Goal: Task Accomplishment & Management: Complete application form

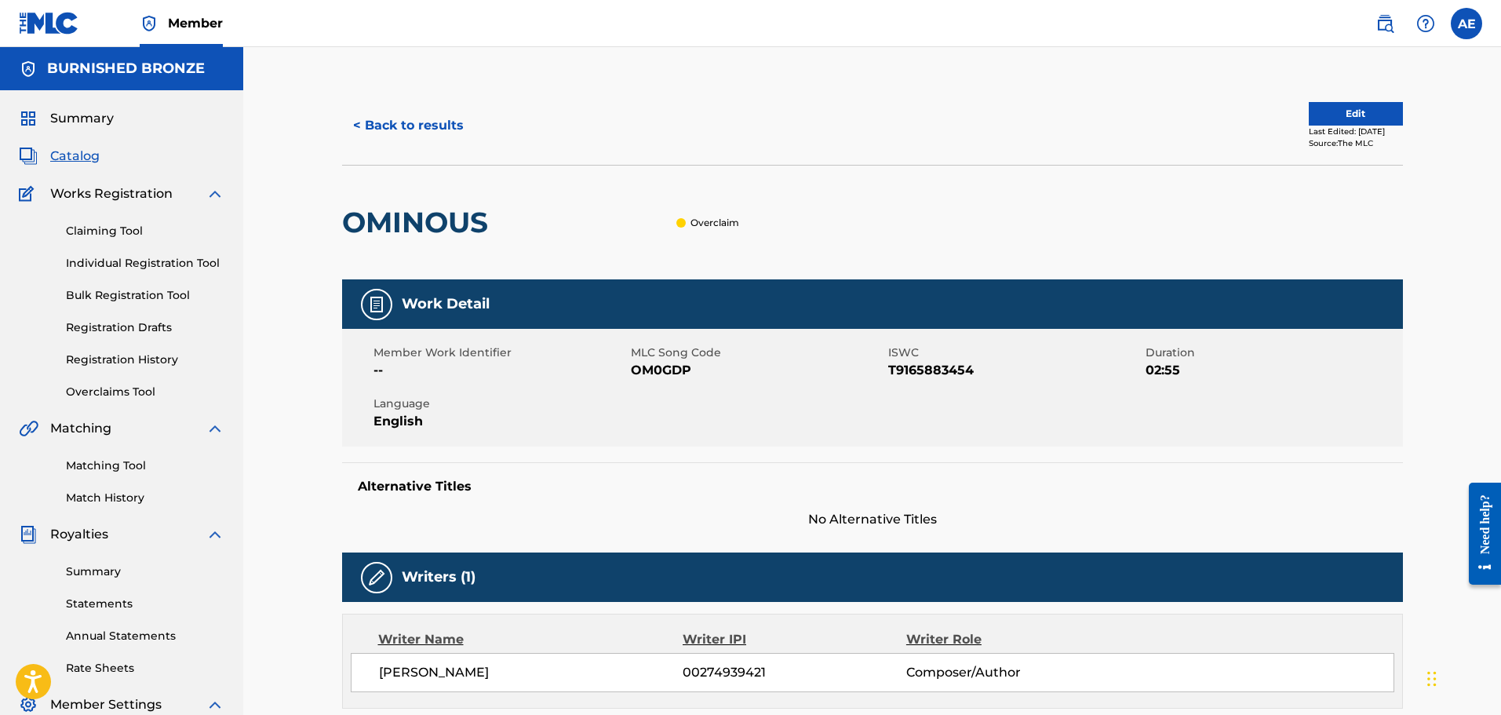
click at [75, 161] on span "Catalog" at bounding box center [74, 156] width 49 height 19
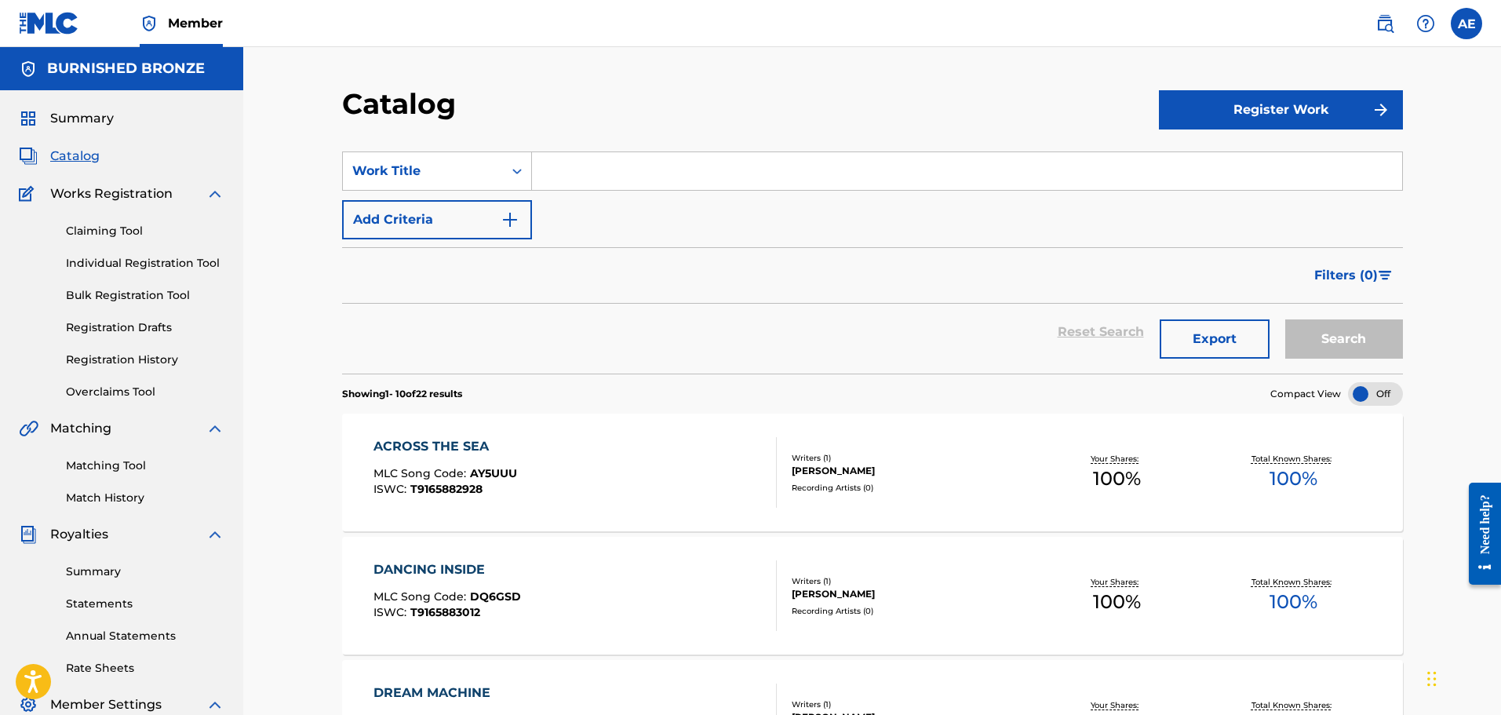
click at [1216, 104] on button "Register Work" at bounding box center [1281, 109] width 244 height 39
click at [1189, 162] on link "Individual" at bounding box center [1281, 161] width 244 height 38
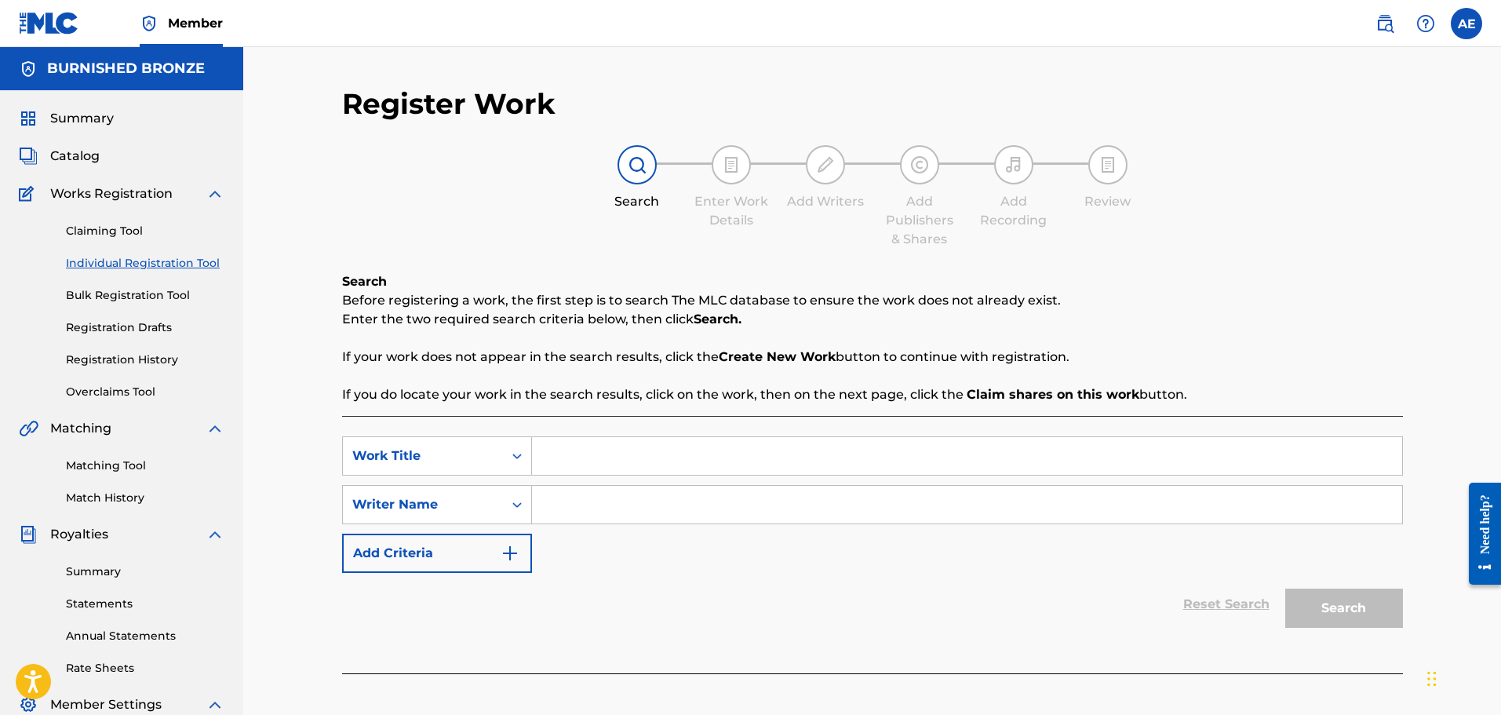
click at [592, 467] on input "Search Form" at bounding box center [967, 456] width 870 height 38
type input "Only for the Money"
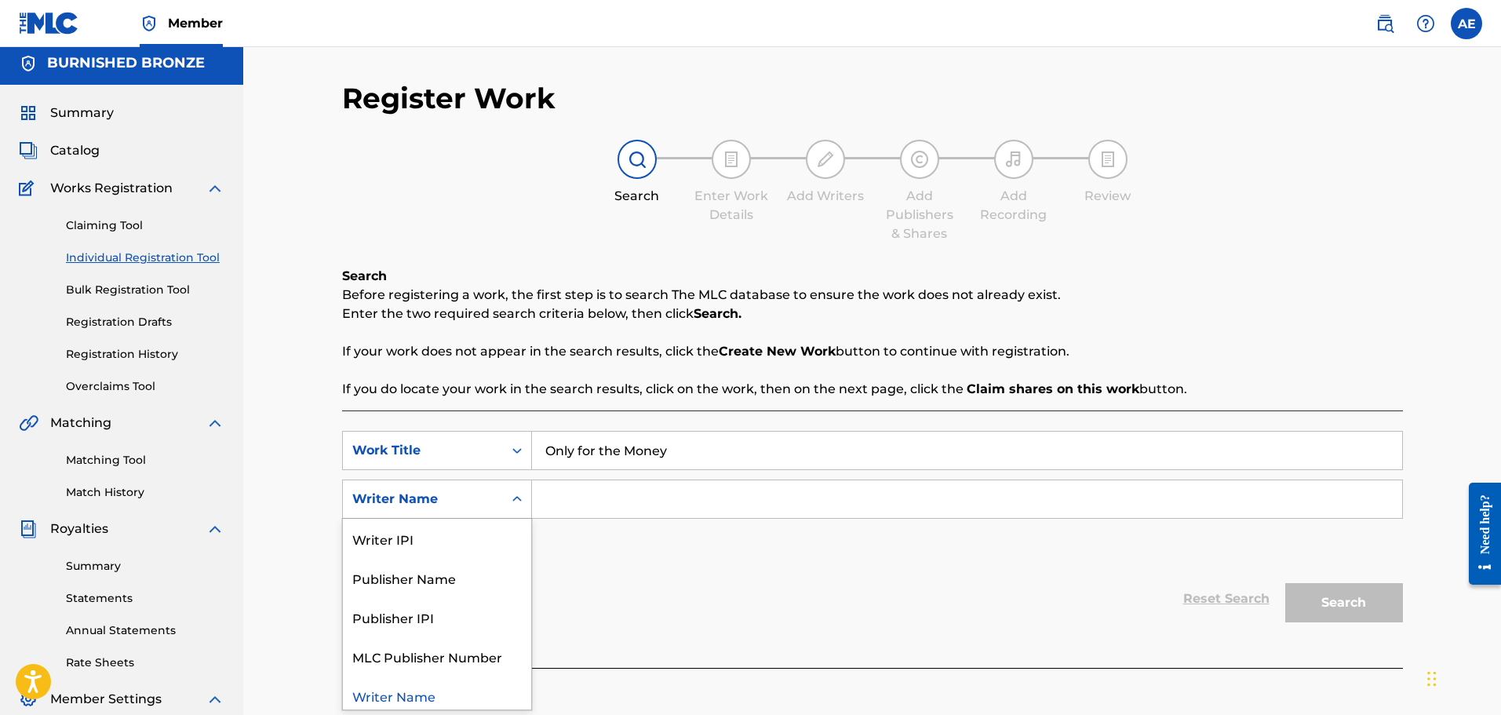
click at [514, 506] on icon "Search Form" at bounding box center [517, 499] width 16 height 16
click at [675, 496] on input "Search Form" at bounding box center [967, 498] width 870 height 38
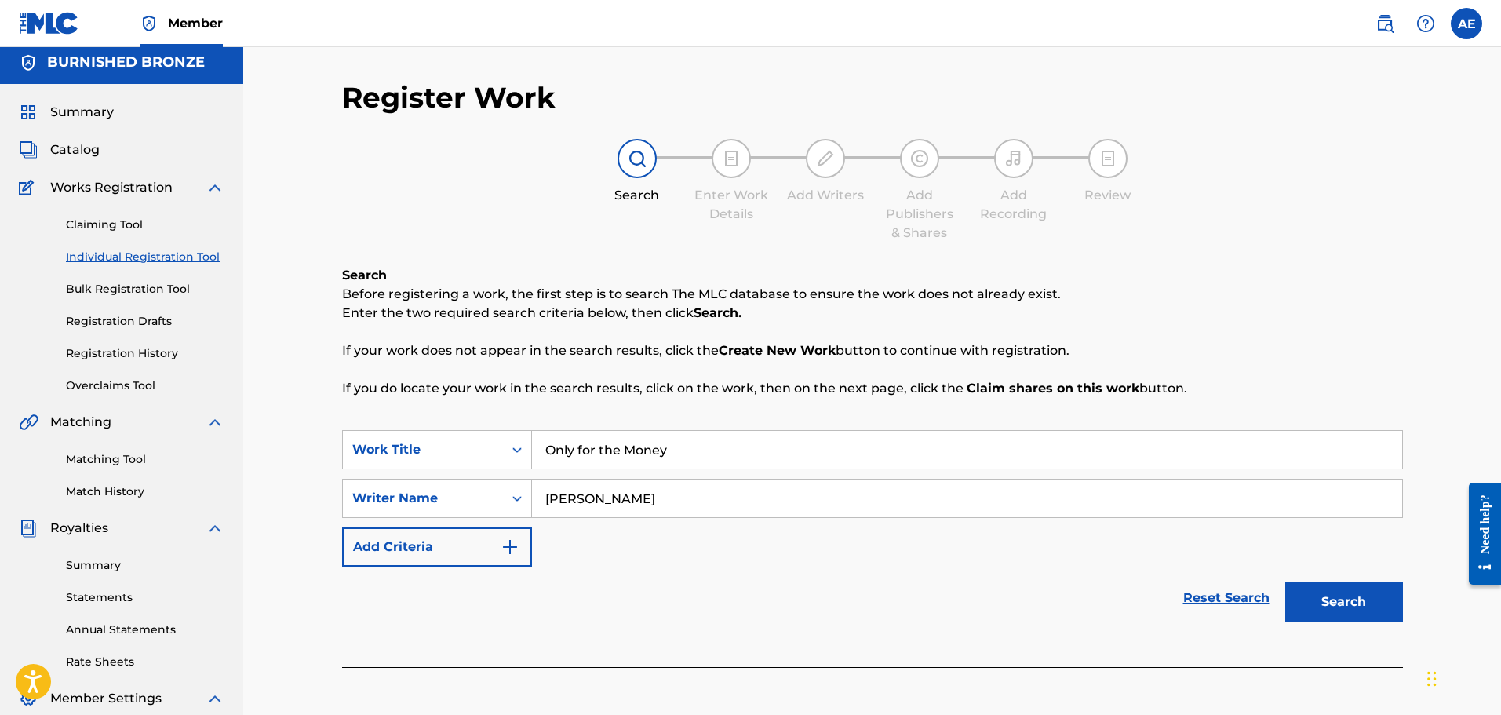
type input "[PERSON_NAME]"
click at [1325, 597] on button "Search" at bounding box center [1344, 601] width 118 height 39
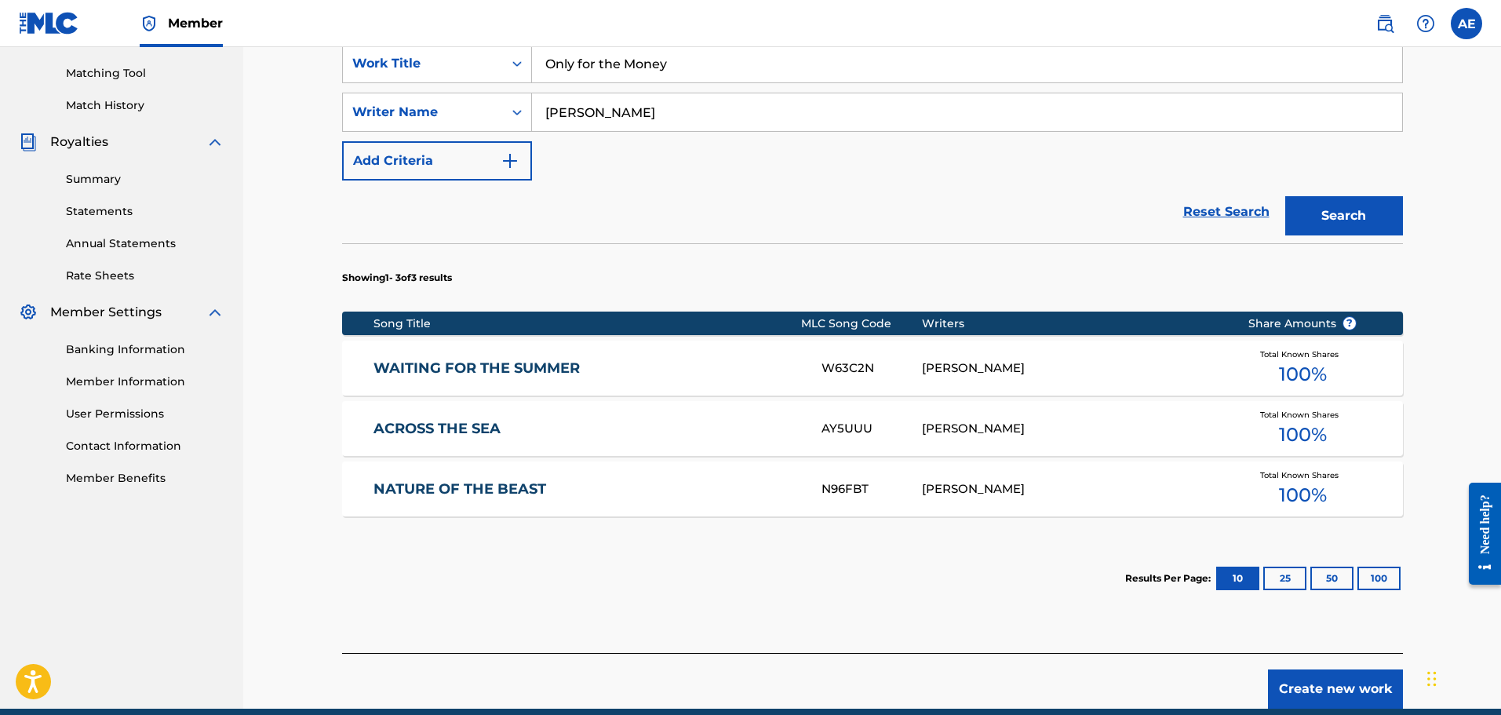
scroll to position [461, 0]
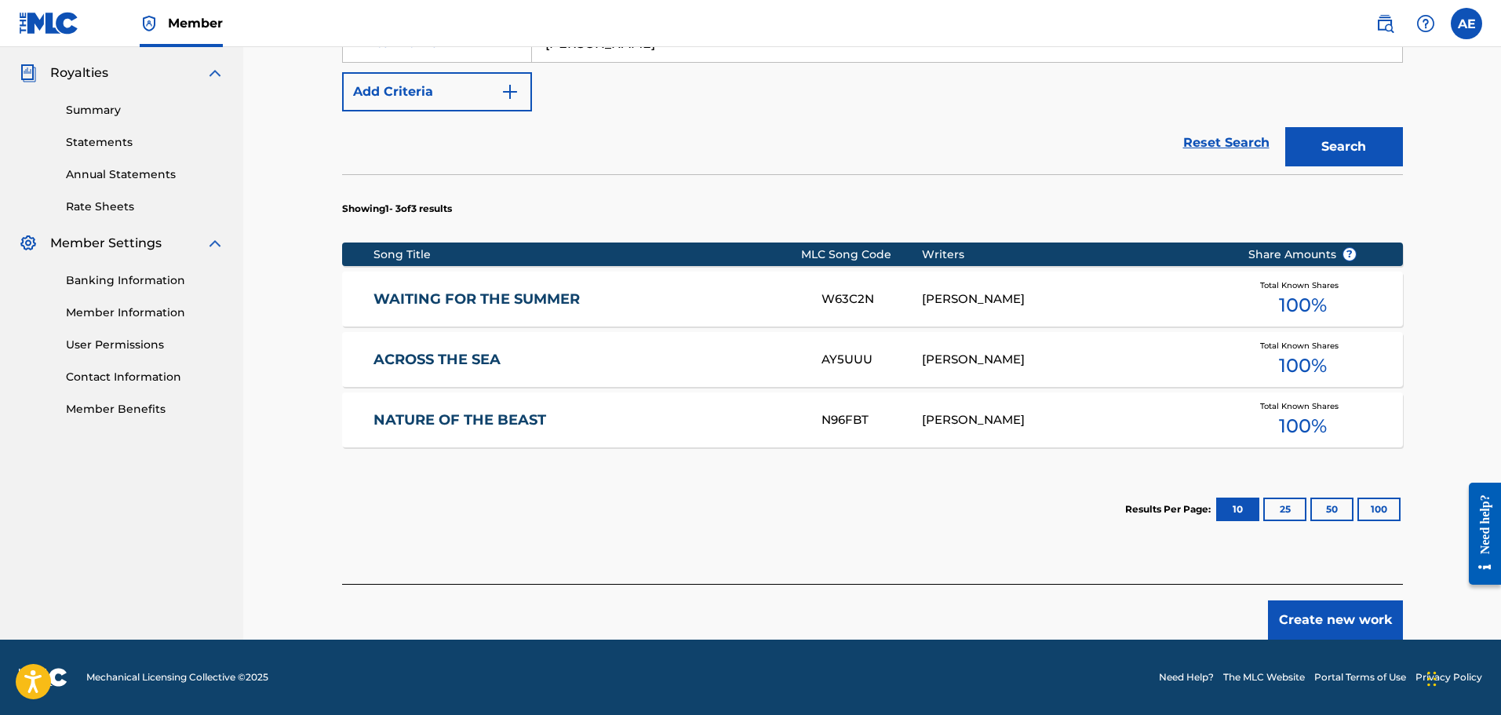
click at [1292, 619] on button "Create new work" at bounding box center [1335, 619] width 135 height 39
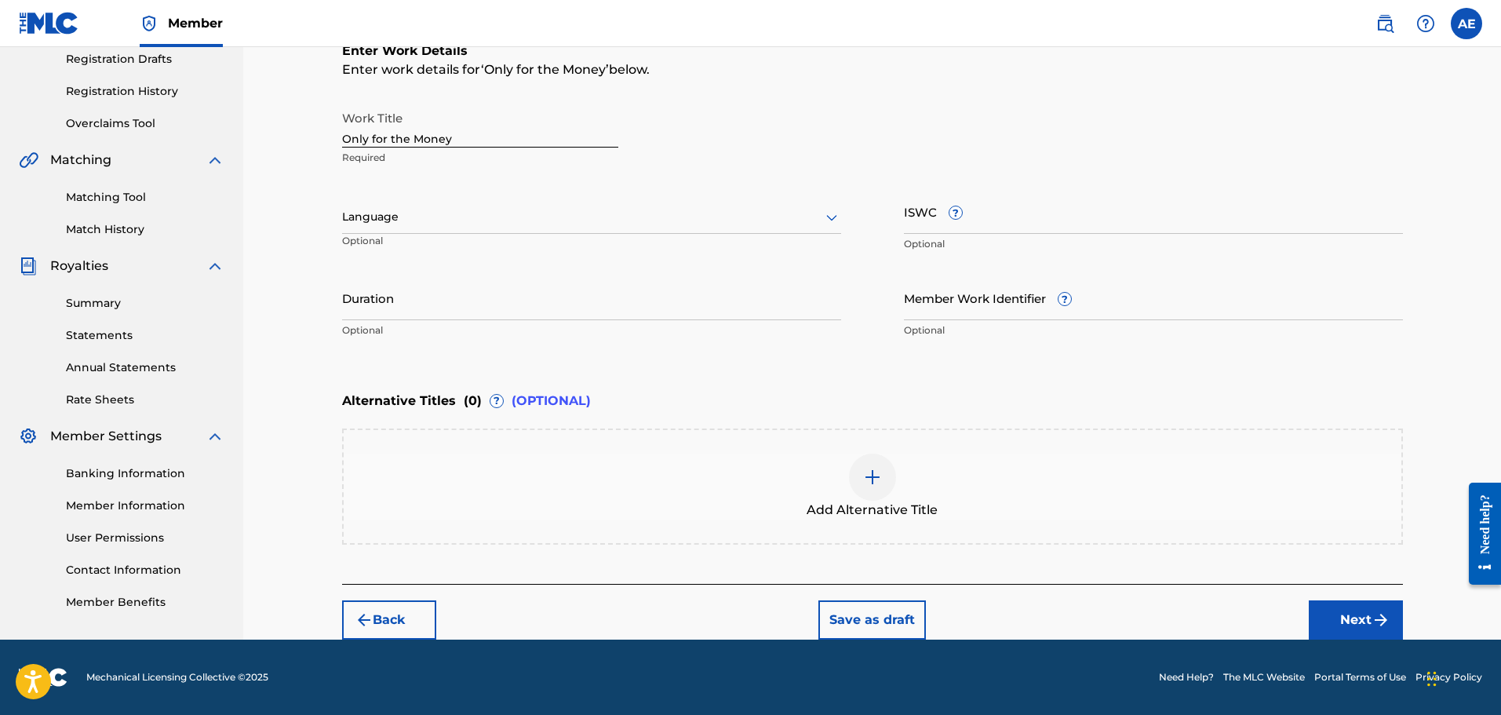
scroll to position [268, 0]
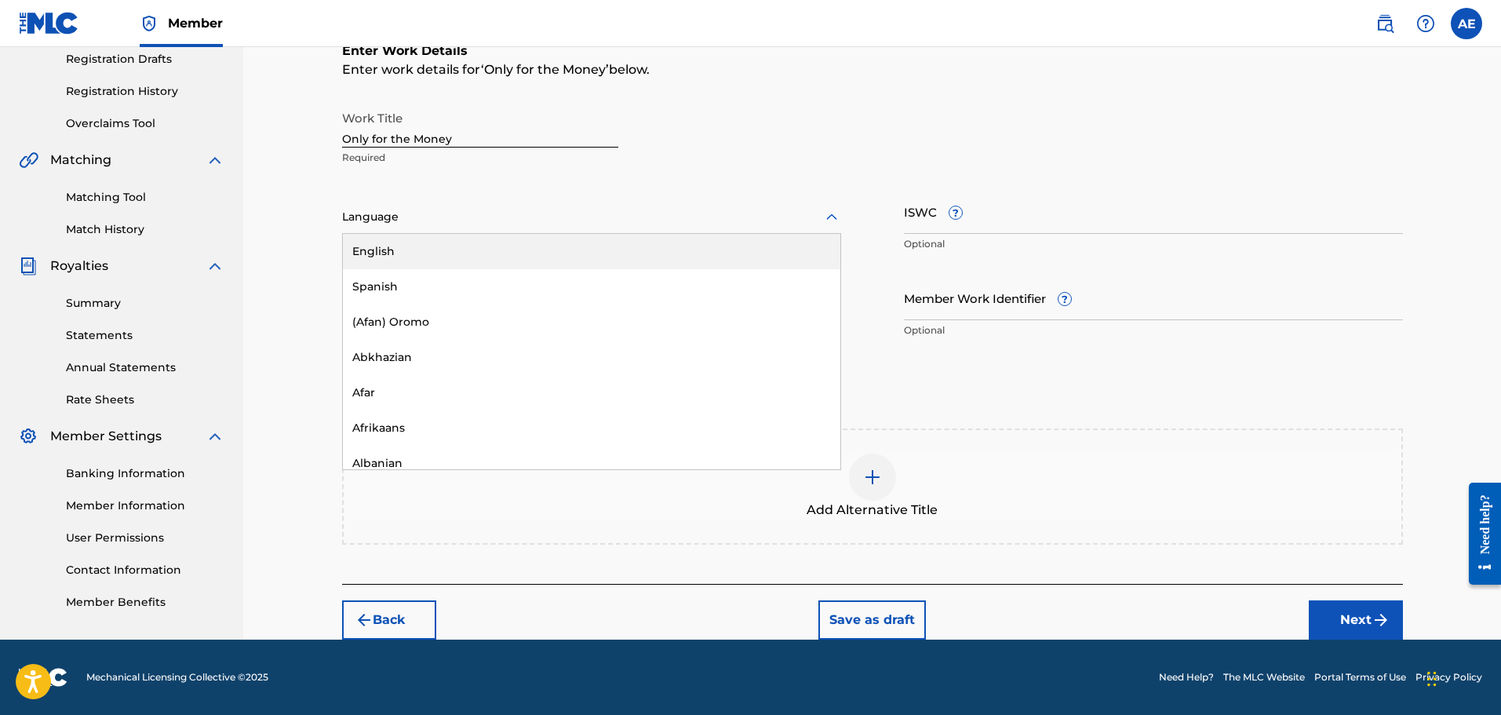
click at [829, 215] on icon at bounding box center [831, 217] width 19 height 19
click at [563, 248] on div "English" at bounding box center [591, 251] width 497 height 35
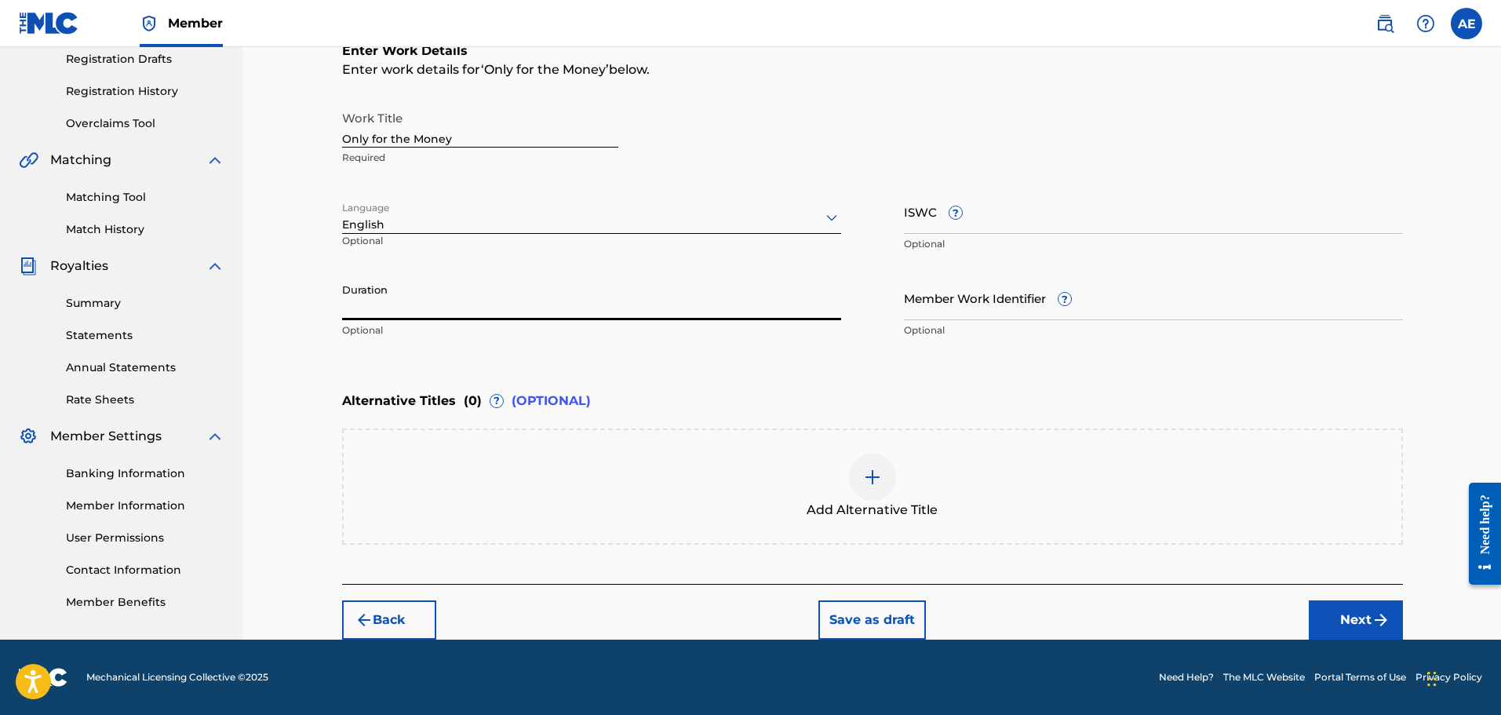
click at [535, 306] on input "Duration" at bounding box center [591, 297] width 499 height 45
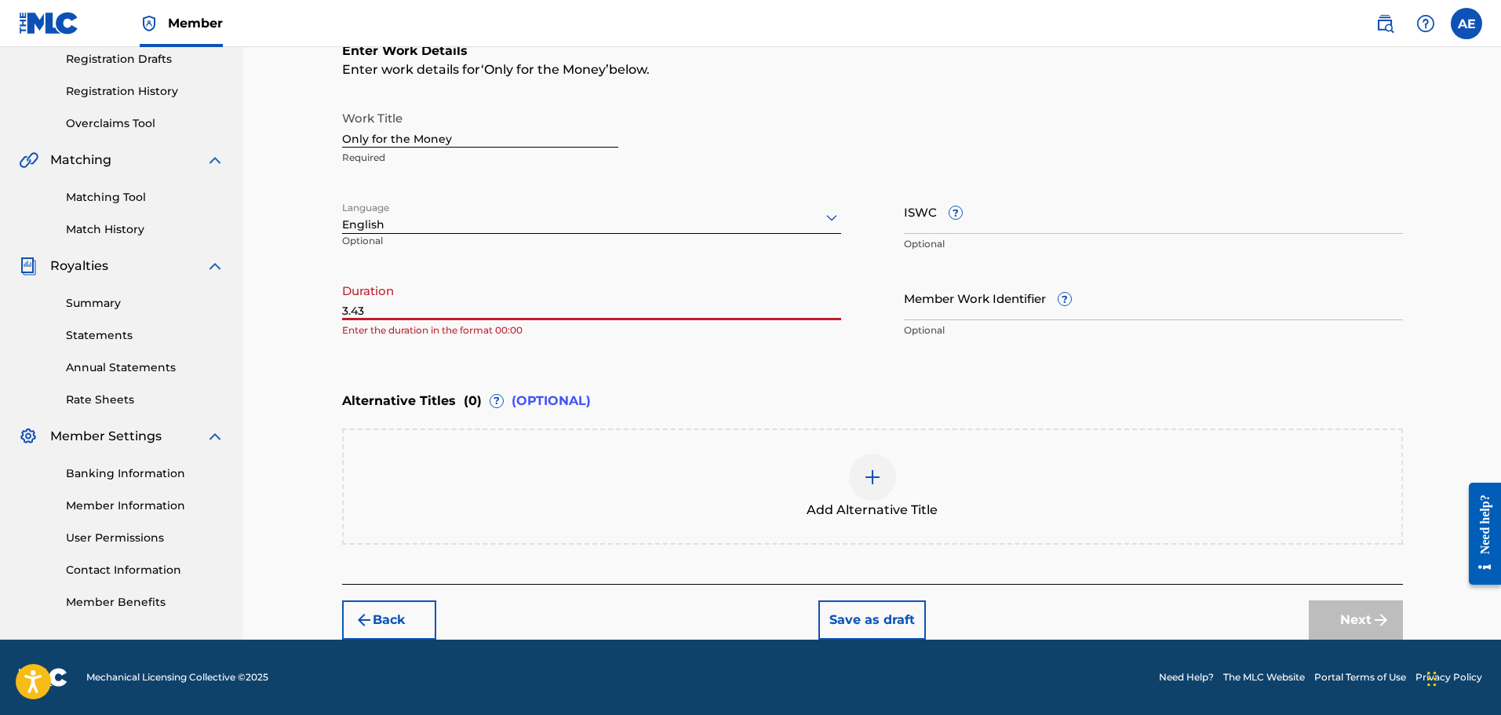
click at [353, 313] on input "3.43" at bounding box center [591, 297] width 499 height 45
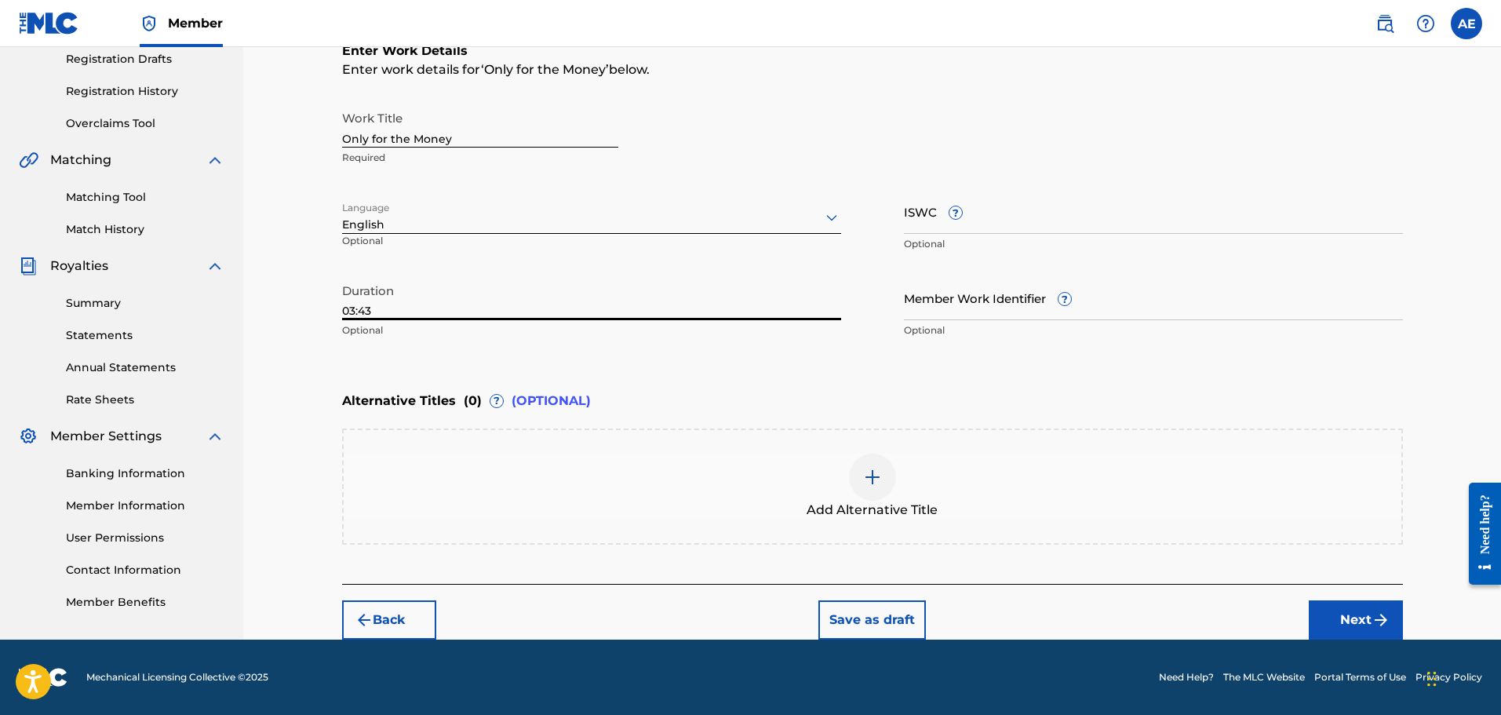
type input "03:43"
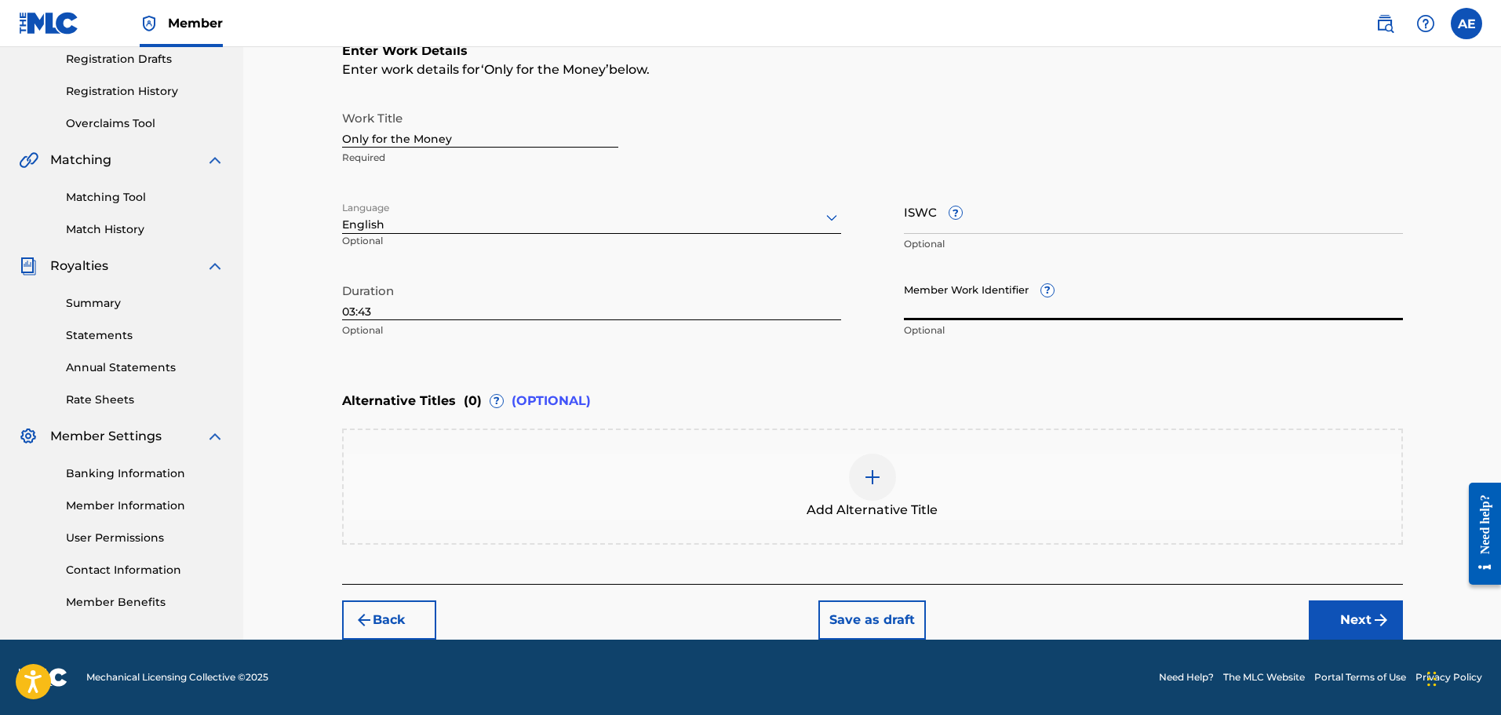
click at [873, 481] on img at bounding box center [872, 477] width 19 height 19
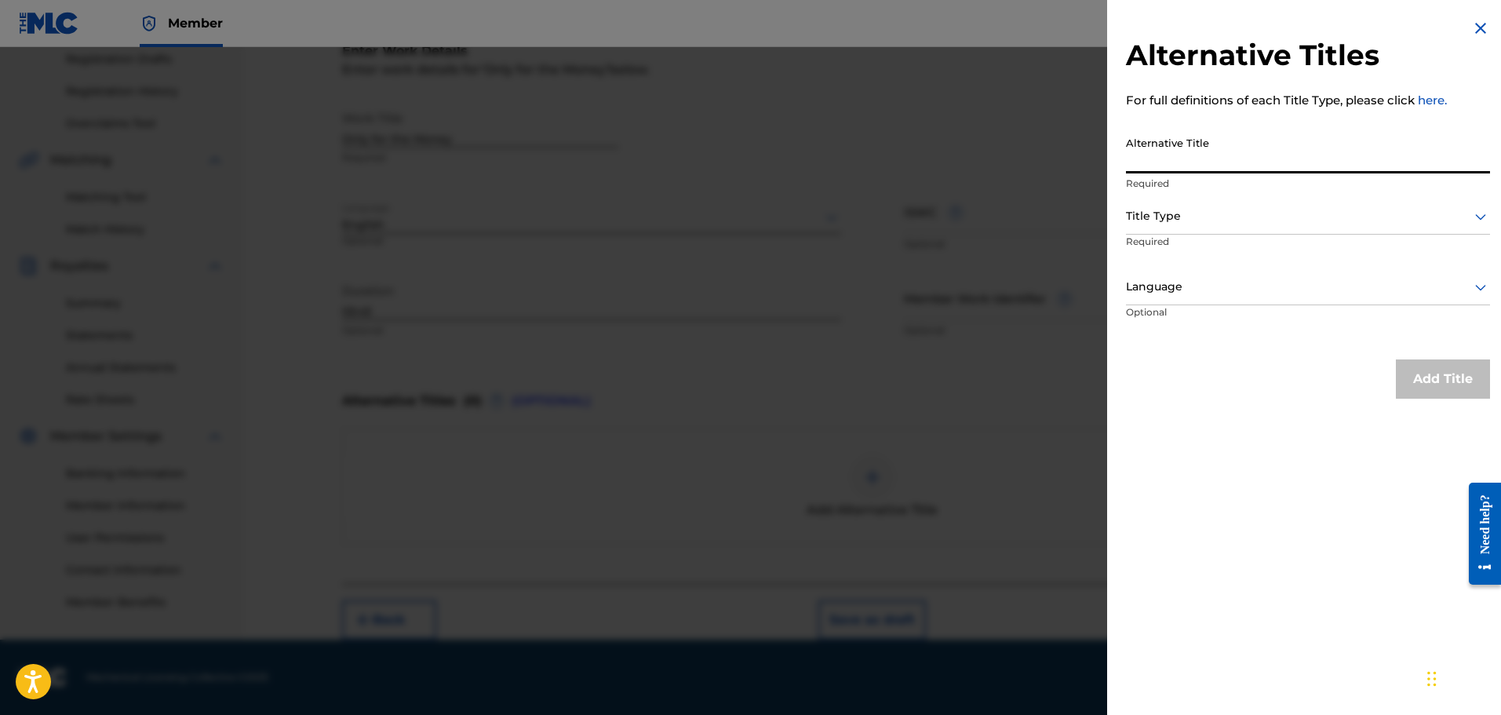
click at [1189, 159] on input "Alternative Title" at bounding box center [1308, 151] width 364 height 45
type input "Only for Money"
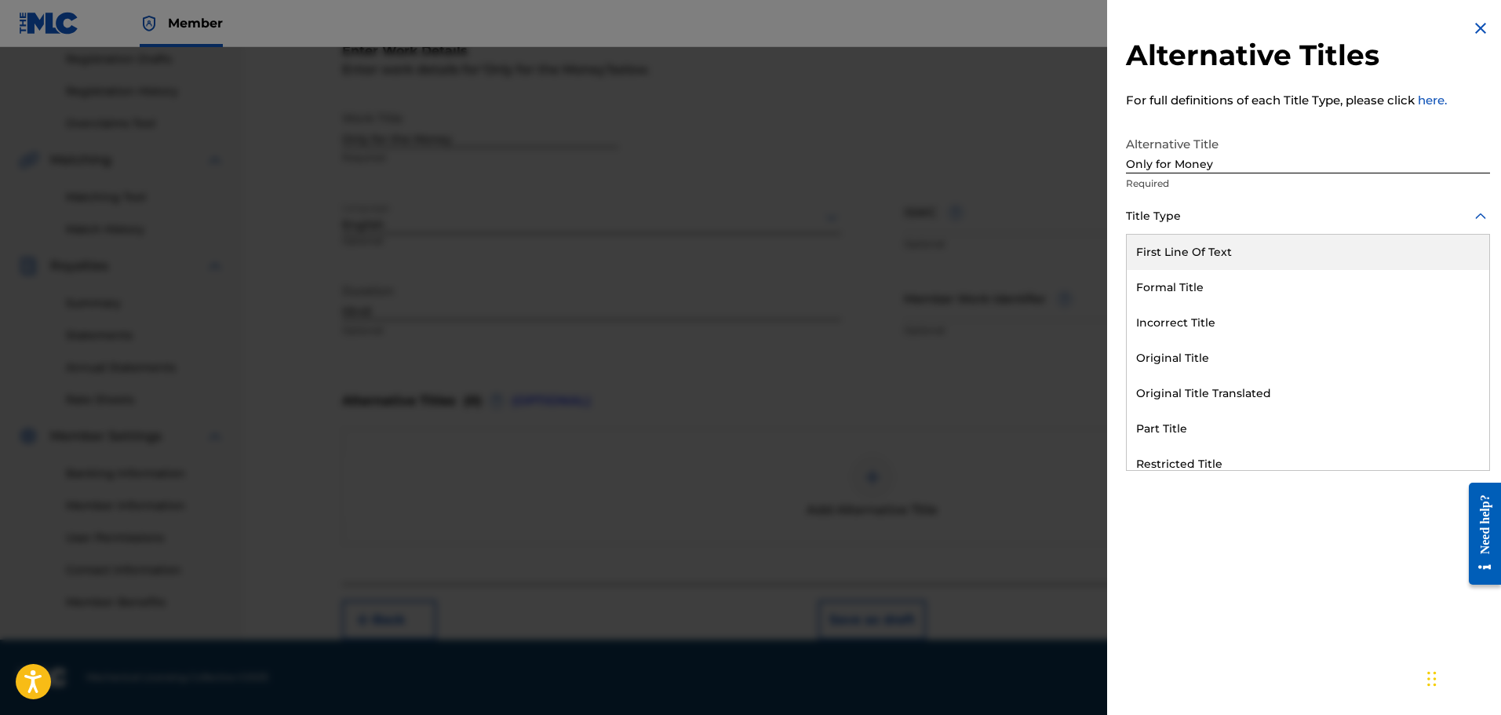
click at [1192, 210] on div at bounding box center [1308, 216] width 364 height 20
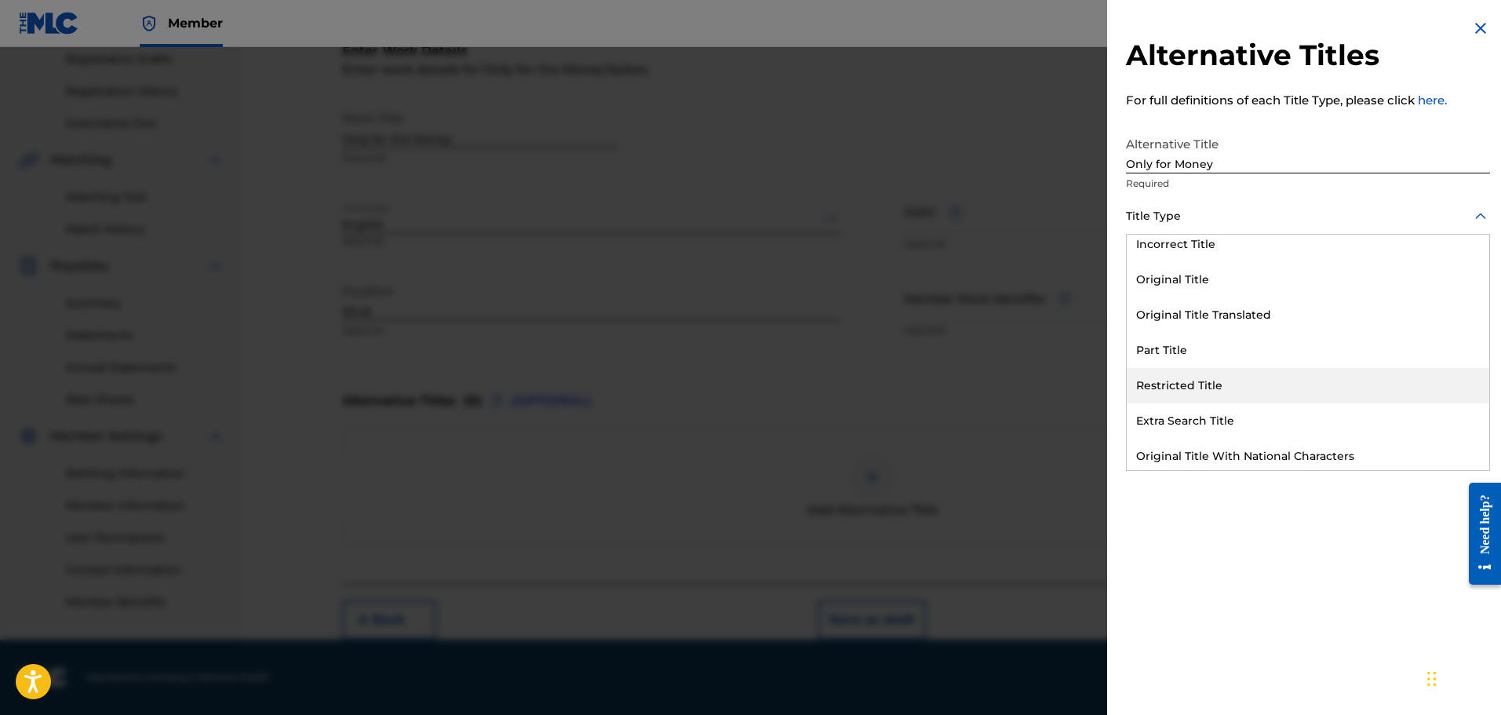
scroll to position [153, 0]
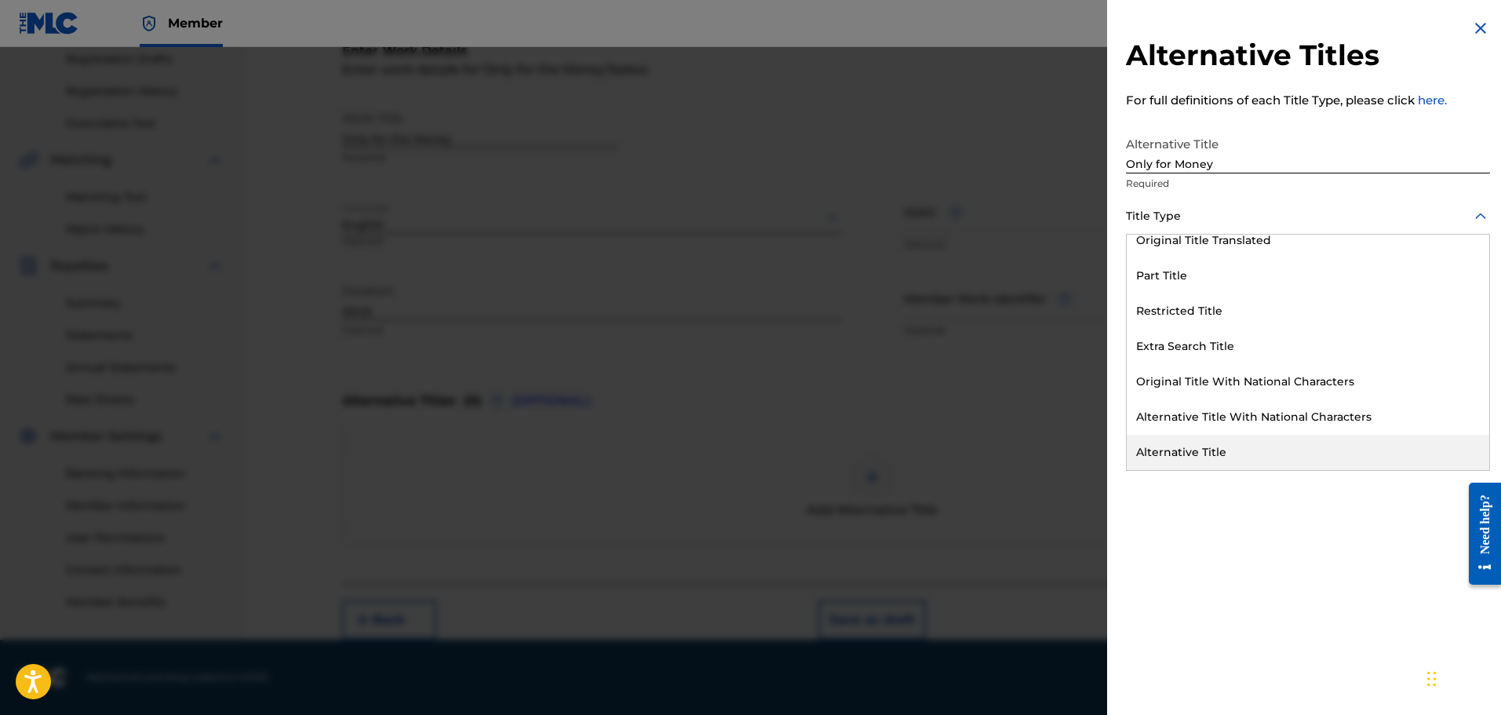
click at [1222, 450] on div "Alternative Title" at bounding box center [1308, 452] width 362 height 35
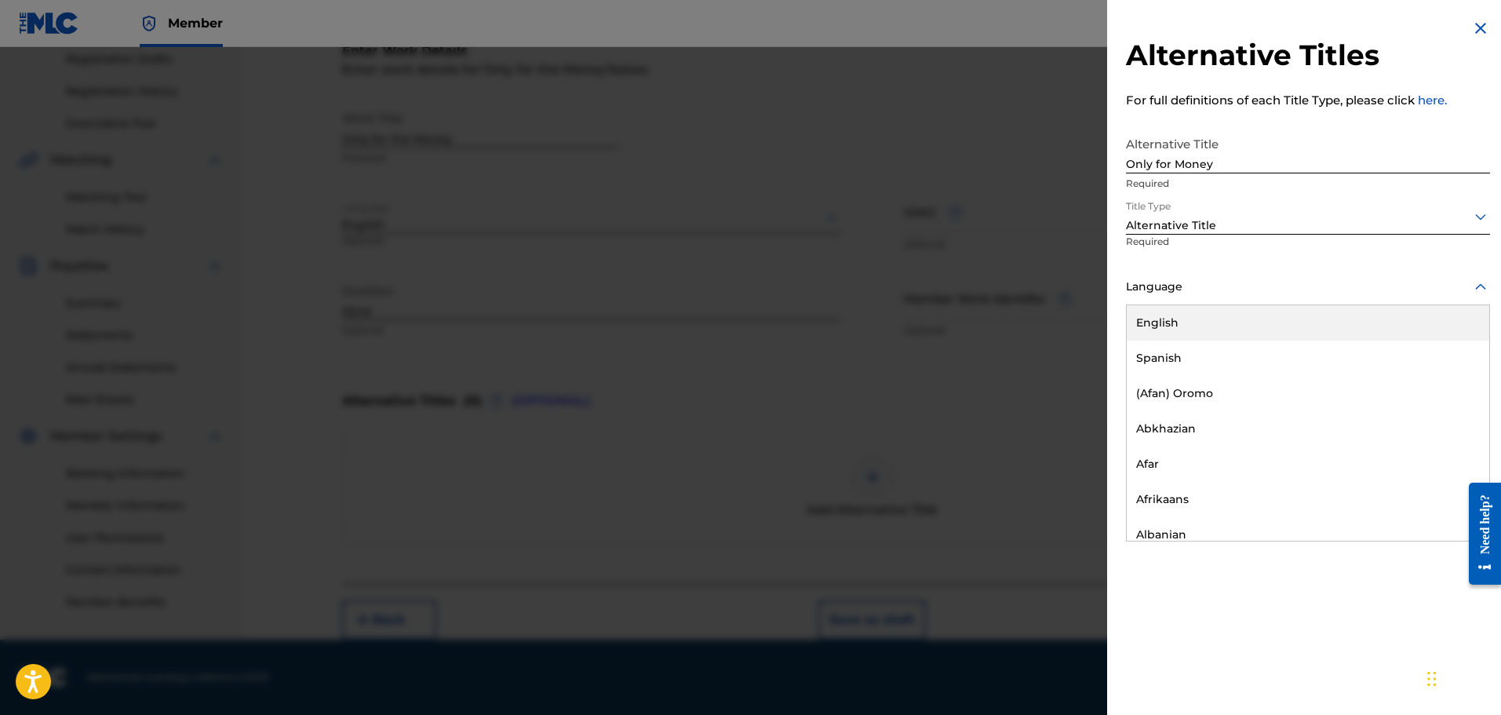
click at [1186, 289] on div at bounding box center [1308, 287] width 364 height 20
click at [1185, 319] on div "English" at bounding box center [1308, 322] width 362 height 35
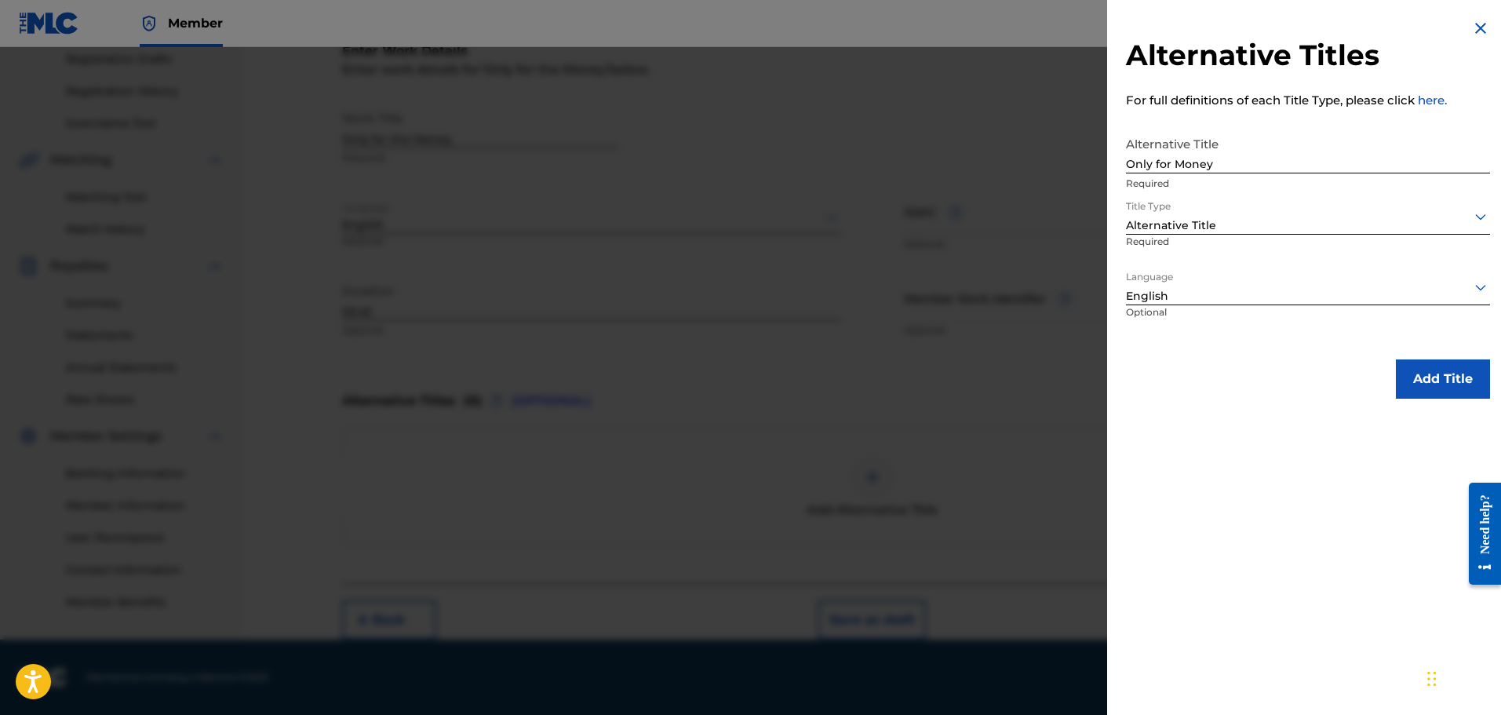
click at [1434, 380] on button "Add Title" at bounding box center [1443, 378] width 94 height 39
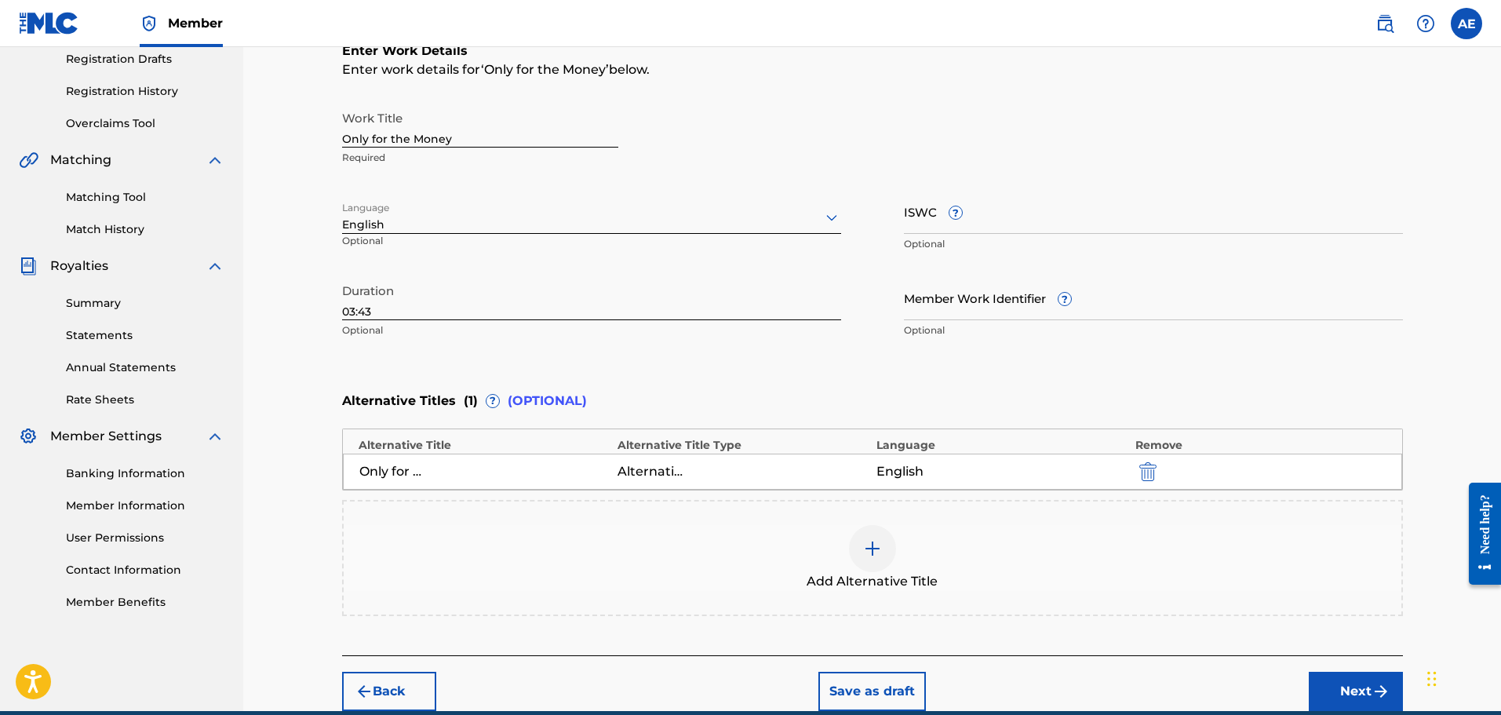
click at [945, 220] on input "ISWC ?" at bounding box center [1153, 211] width 499 height 45
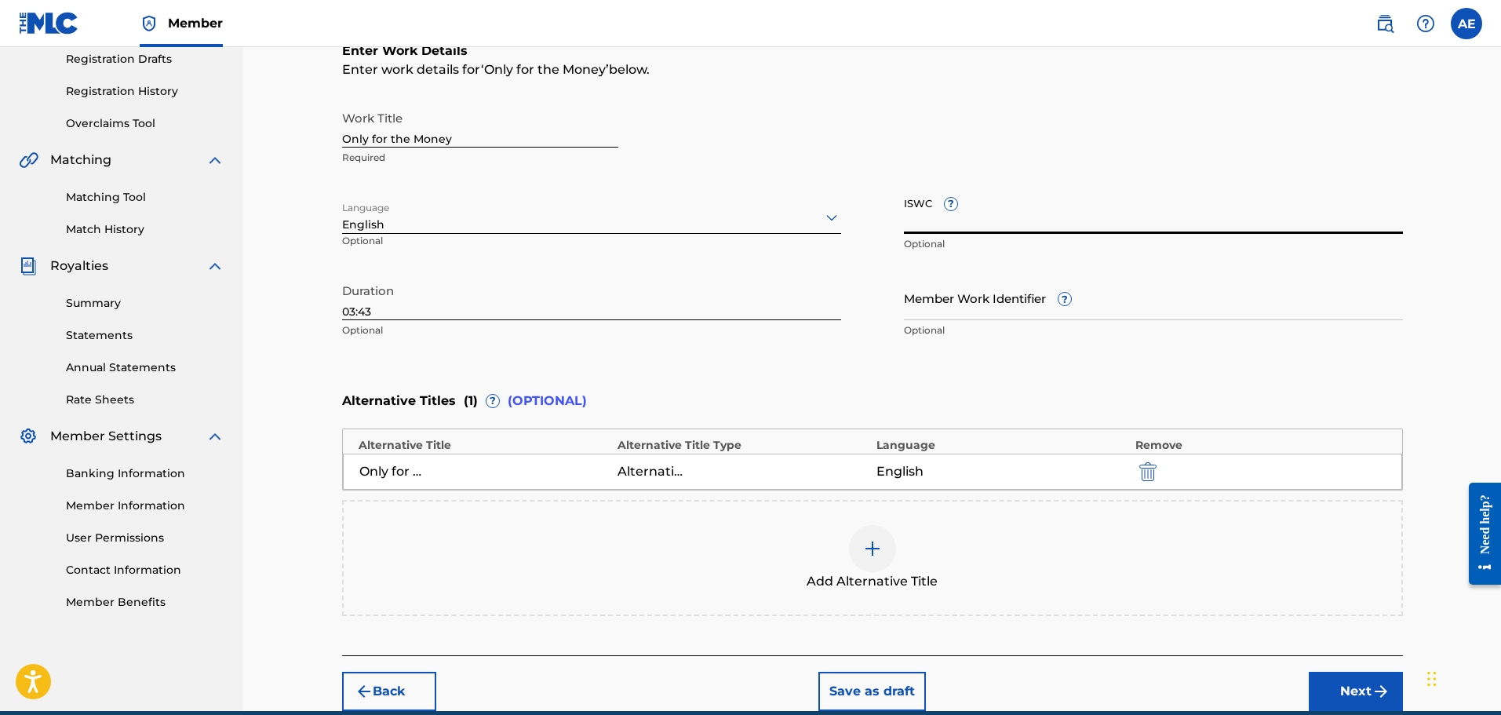
paste input "T-334.262.992-5"
type input "T-334.262.992-5"
click at [862, 287] on div "Work Title Only for the Money Required Language English Optional ISWC ? T-334.2…" at bounding box center [872, 224] width 1061 height 243
click at [373, 313] on input "03:43" at bounding box center [591, 297] width 499 height 45
type input "03:42"
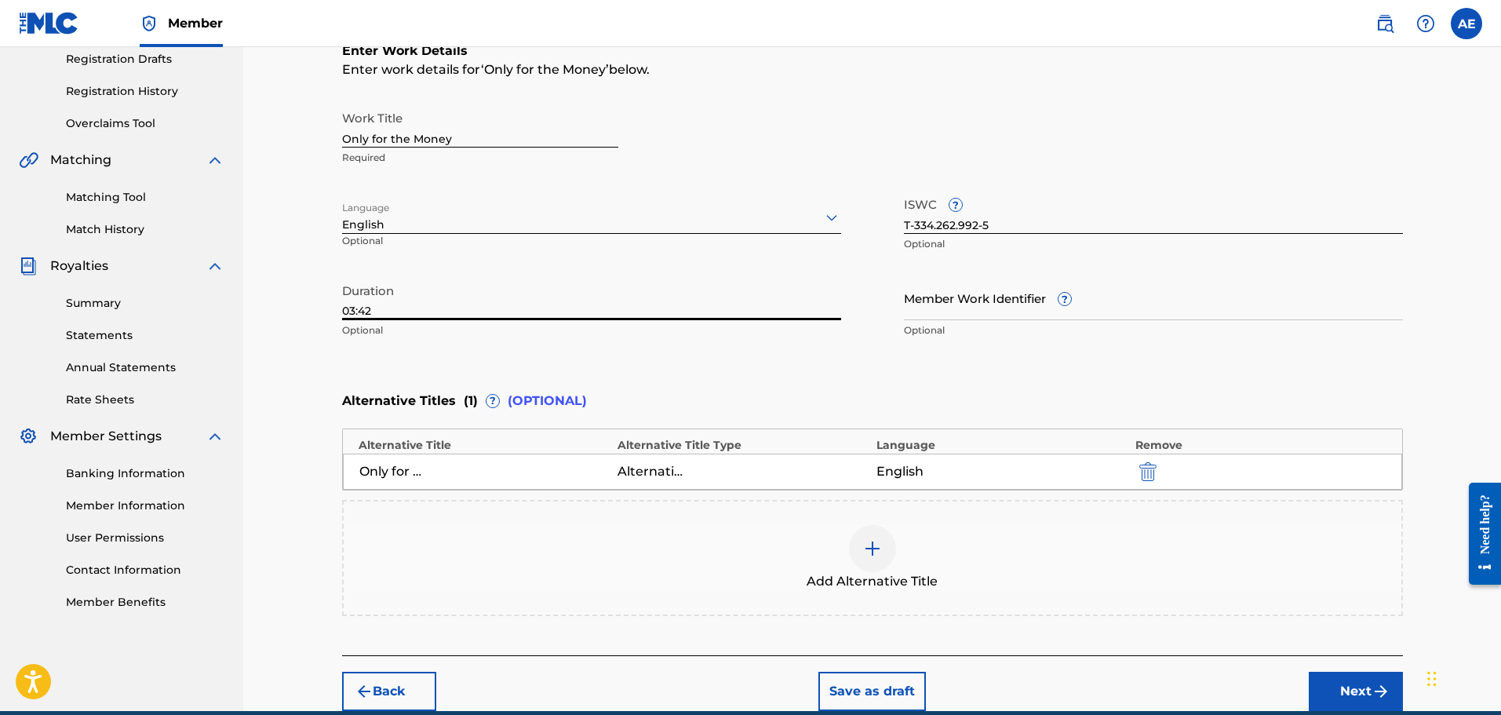
click at [519, 352] on div "Enter Work Details Enter work details for ‘ Only for the Money ’ below. Work Ti…" at bounding box center [872, 194] width 1061 height 380
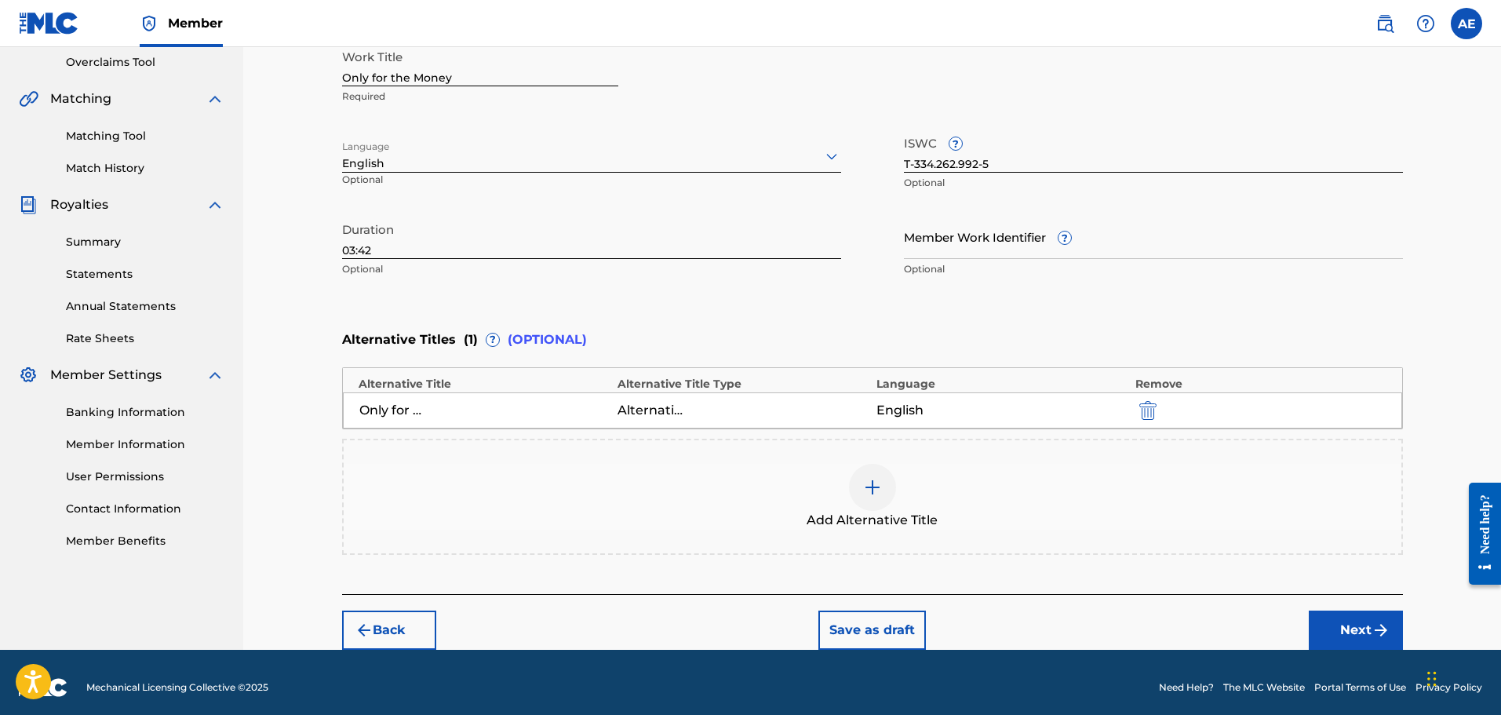
scroll to position [340, 0]
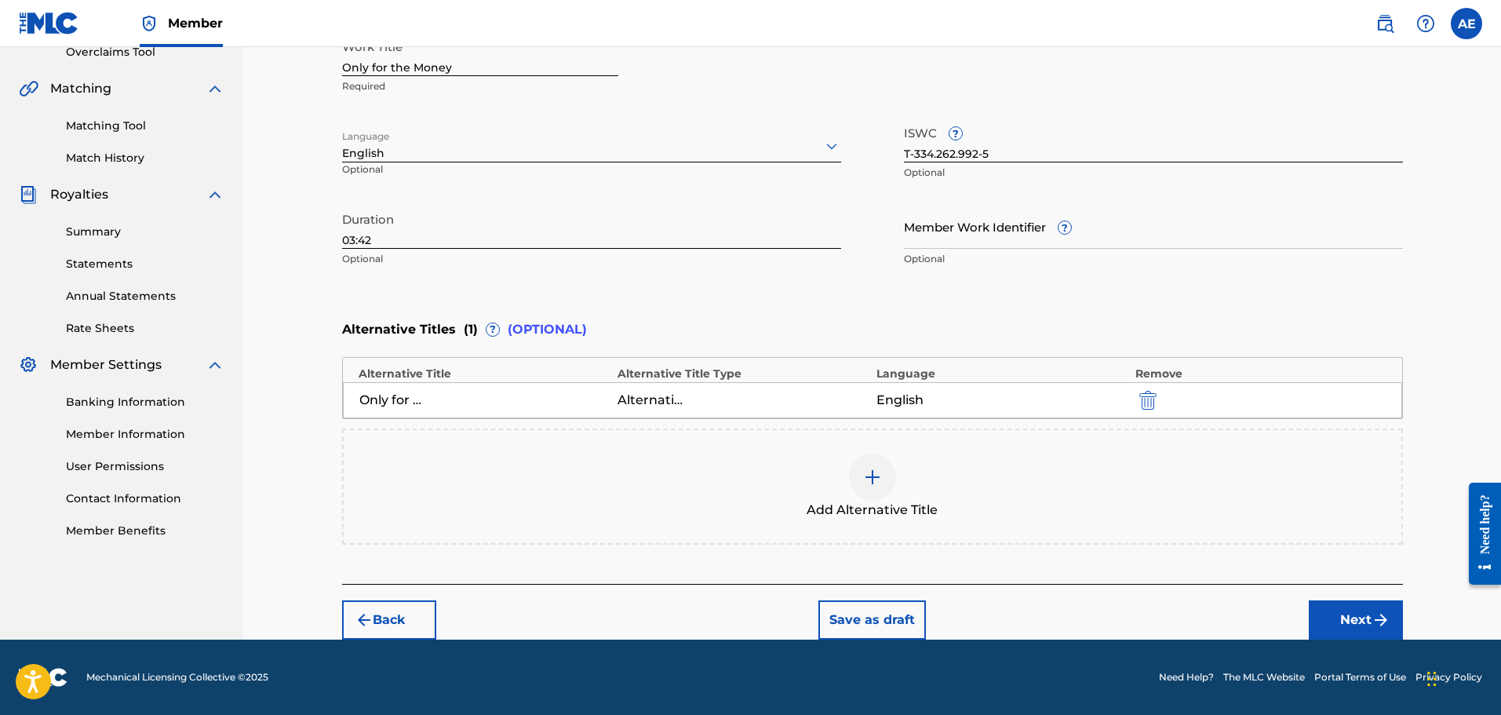
click at [1332, 621] on button "Next" at bounding box center [1356, 619] width 94 height 39
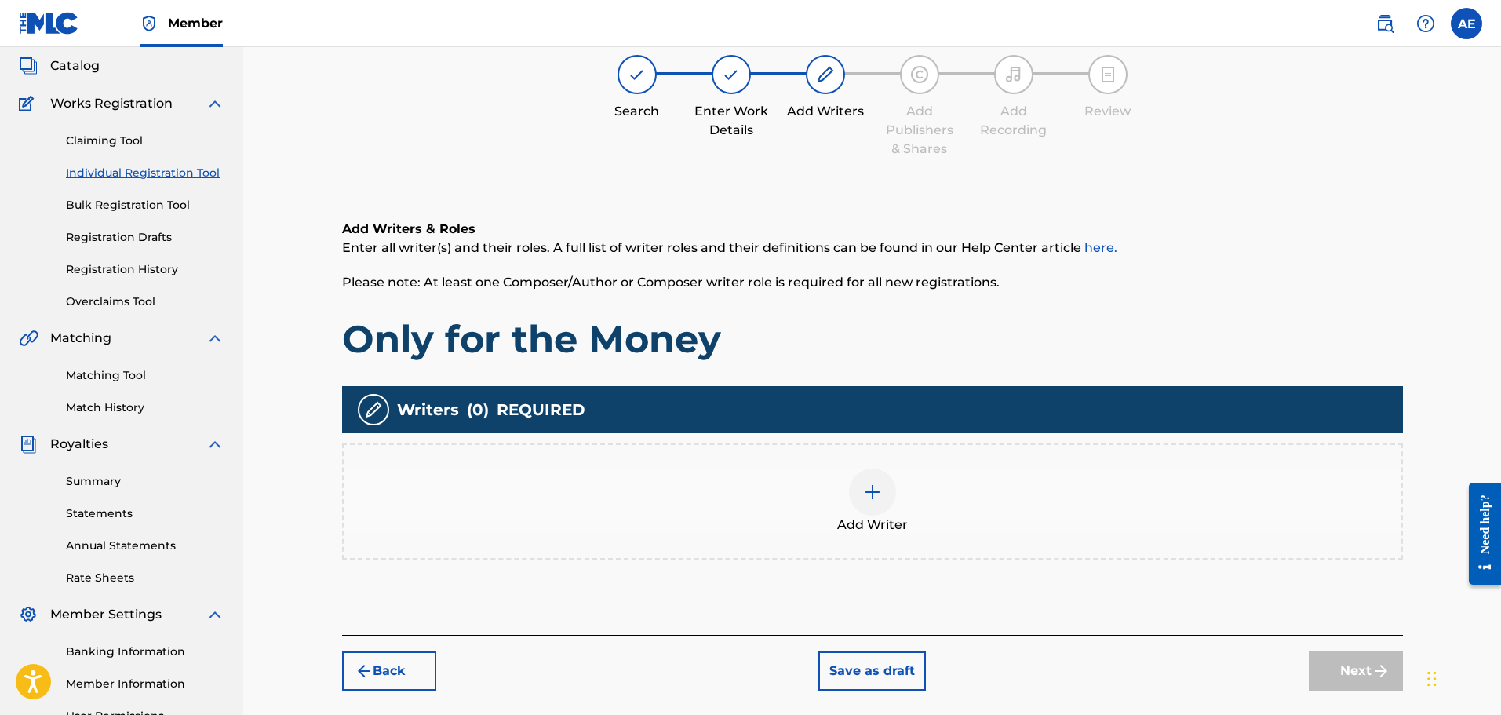
scroll to position [71, 0]
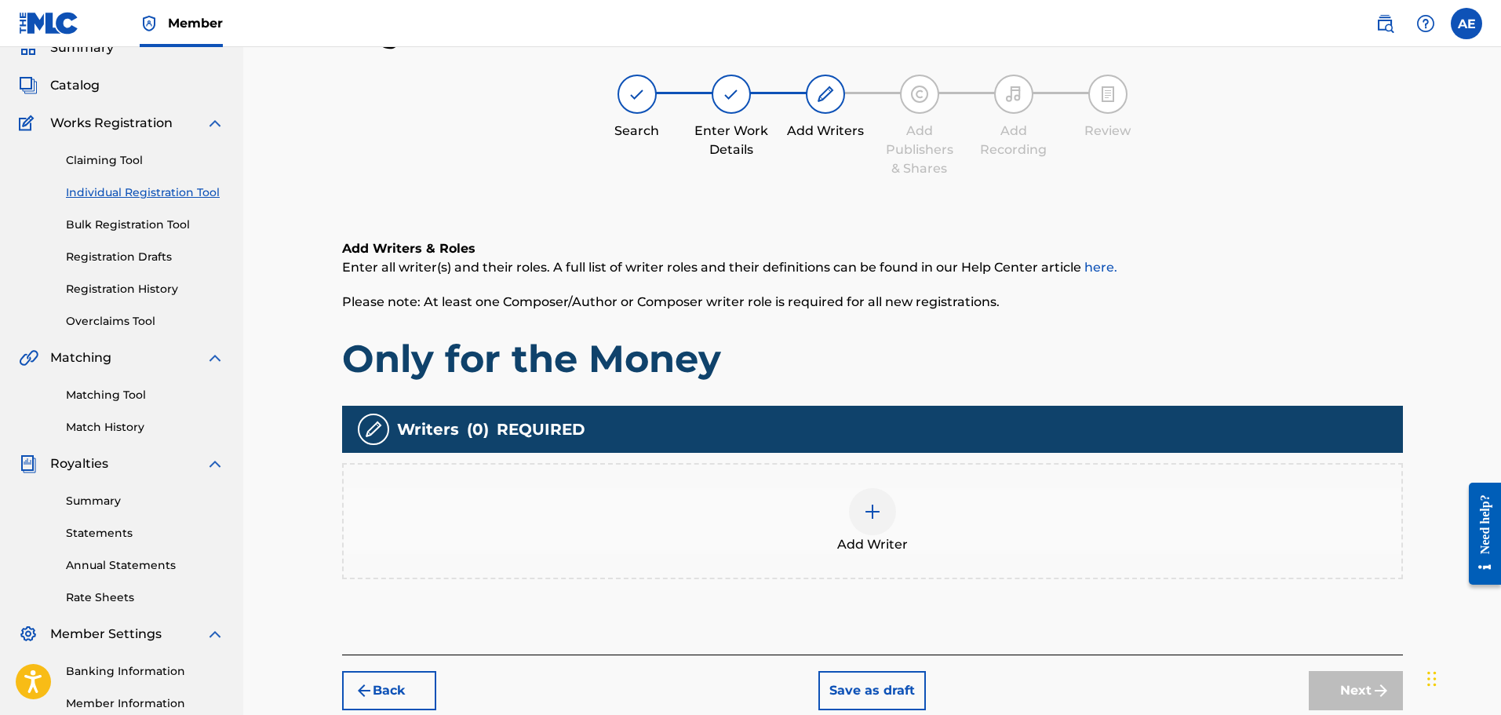
click at [869, 514] on img at bounding box center [872, 511] width 19 height 19
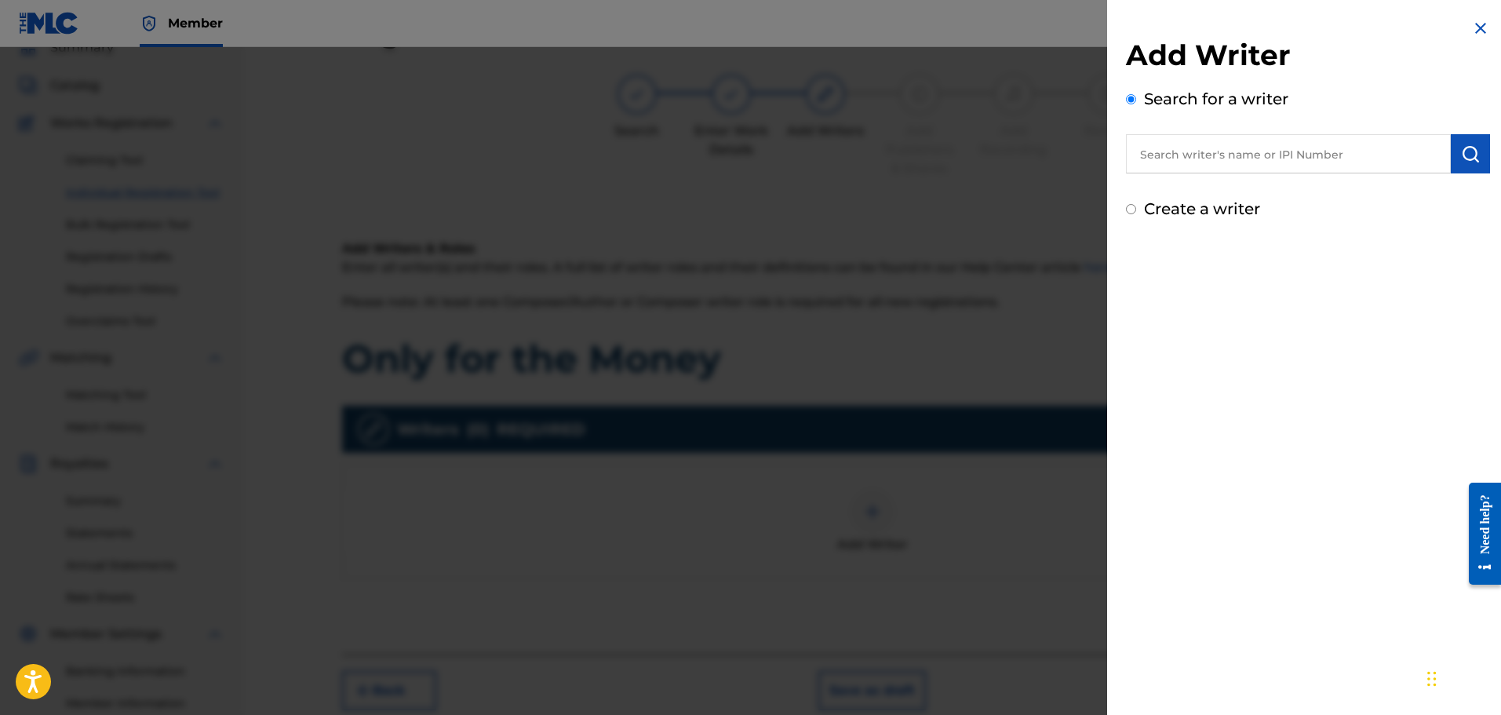
click at [1194, 155] on input "text" at bounding box center [1288, 153] width 325 height 39
type input "[PERSON_NAME]"
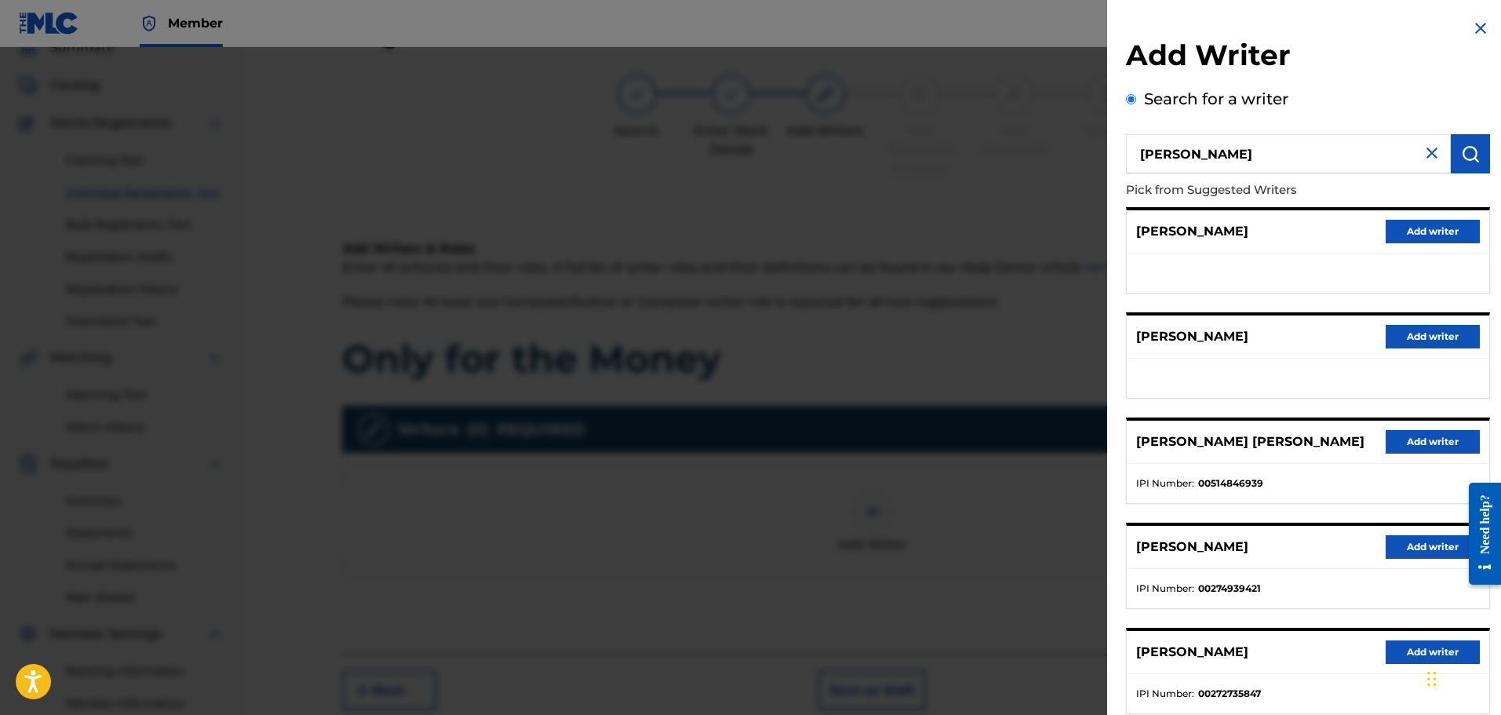
click at [1411, 543] on button "Add writer" at bounding box center [1433, 547] width 94 height 24
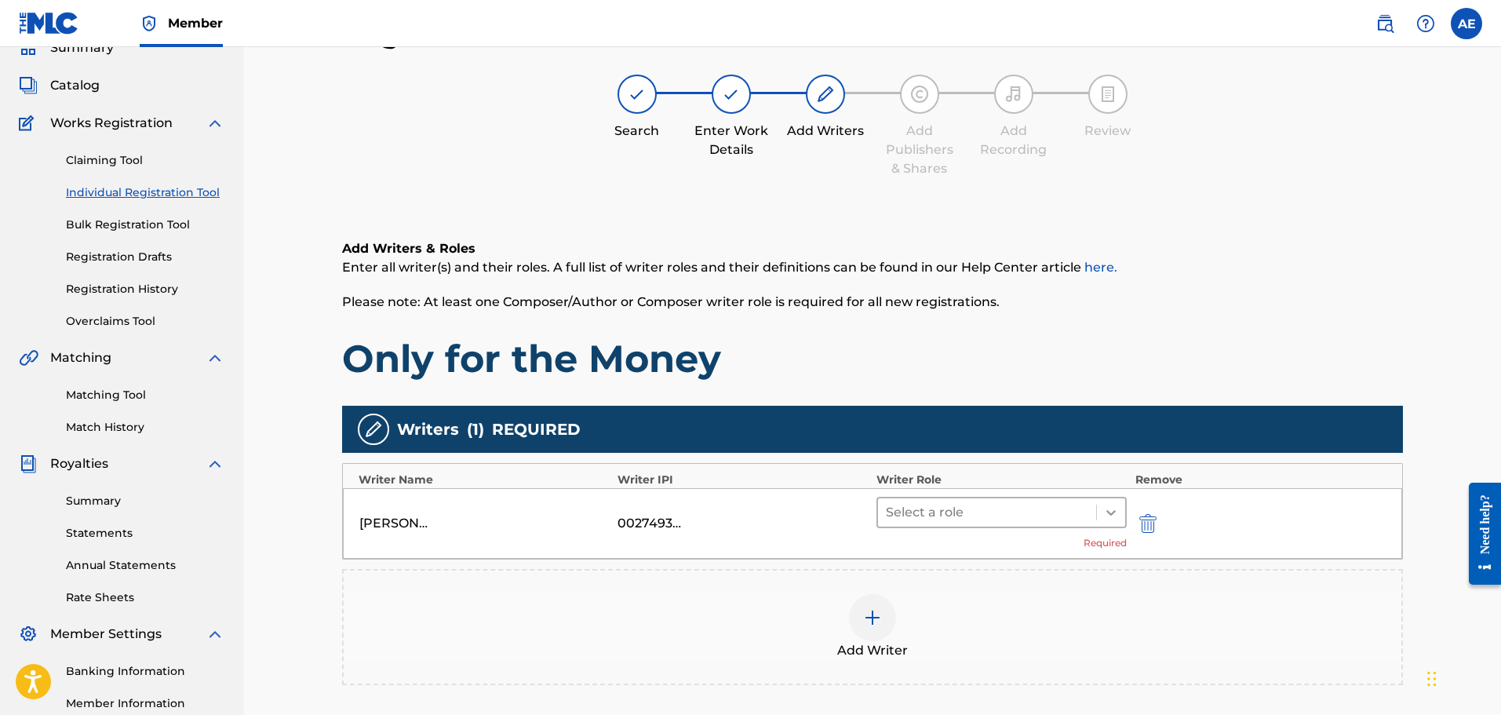
click at [1113, 509] on icon at bounding box center [1111, 513] width 16 height 16
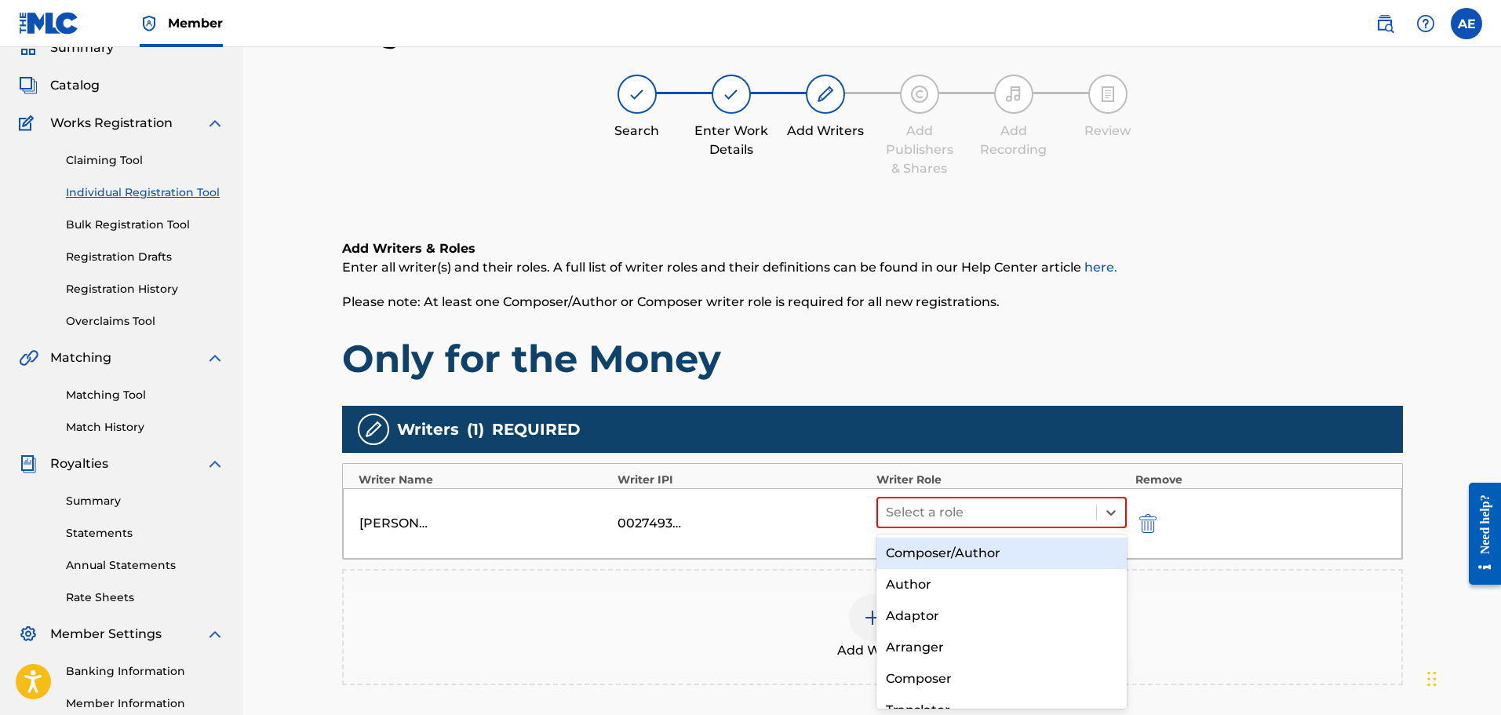
click at [1035, 553] on div "Composer/Author" at bounding box center [1001, 552] width 251 height 31
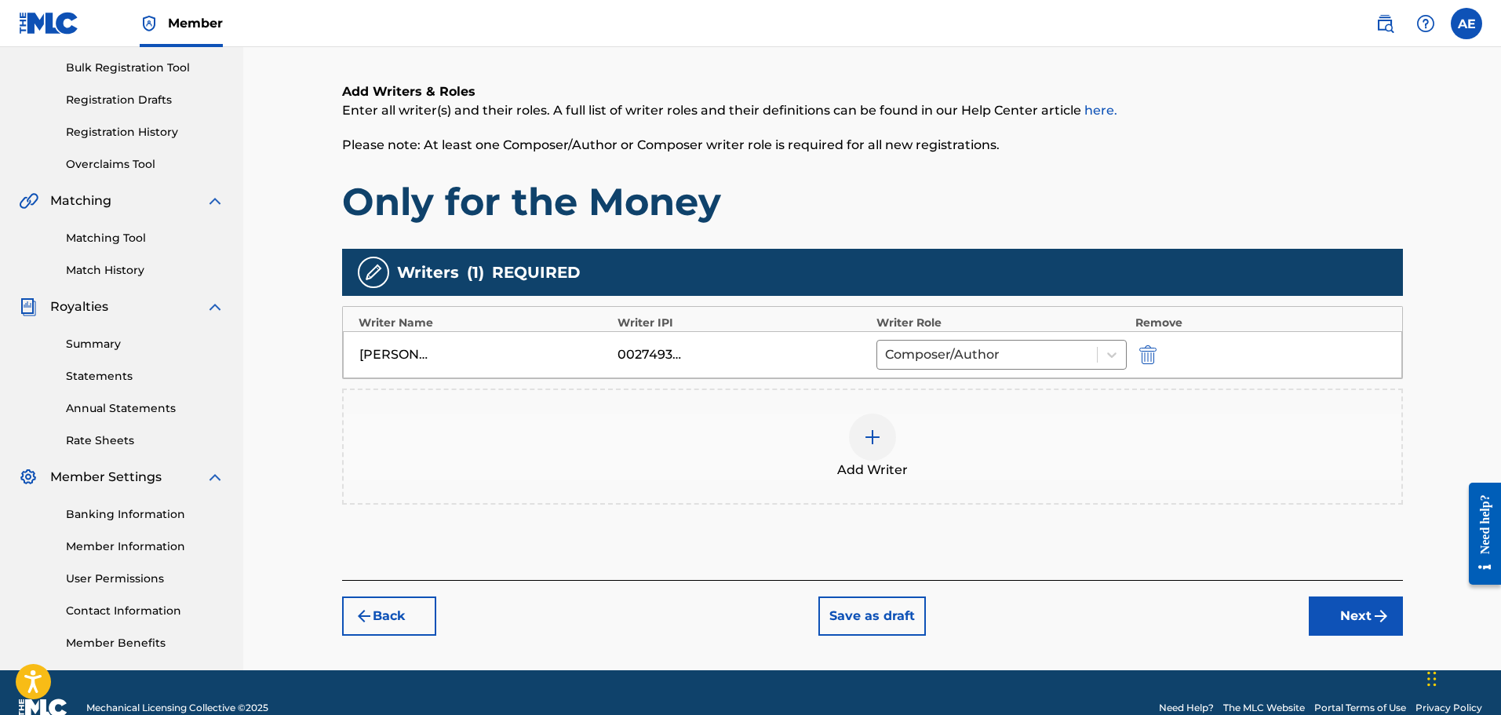
scroll to position [258, 0]
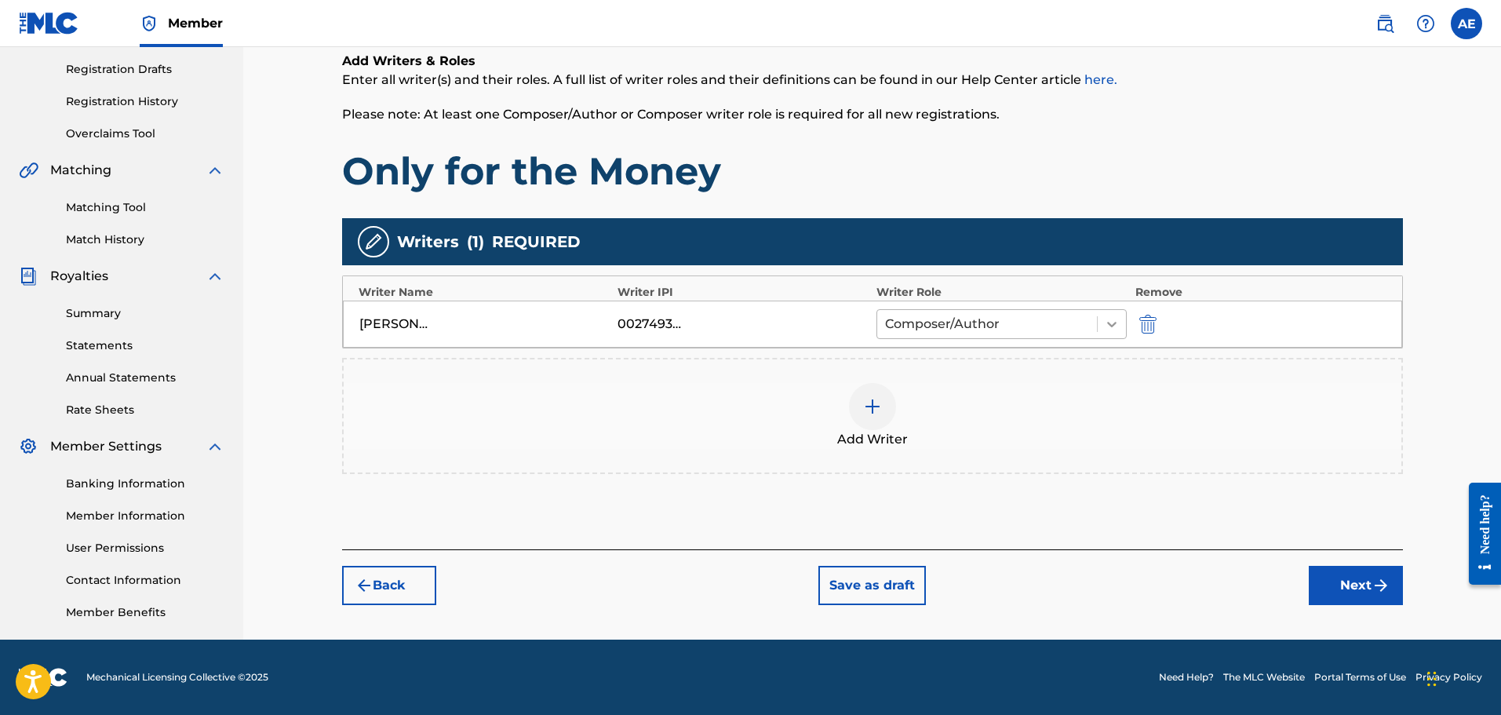
click at [1118, 321] on icon at bounding box center [1112, 324] width 16 height 16
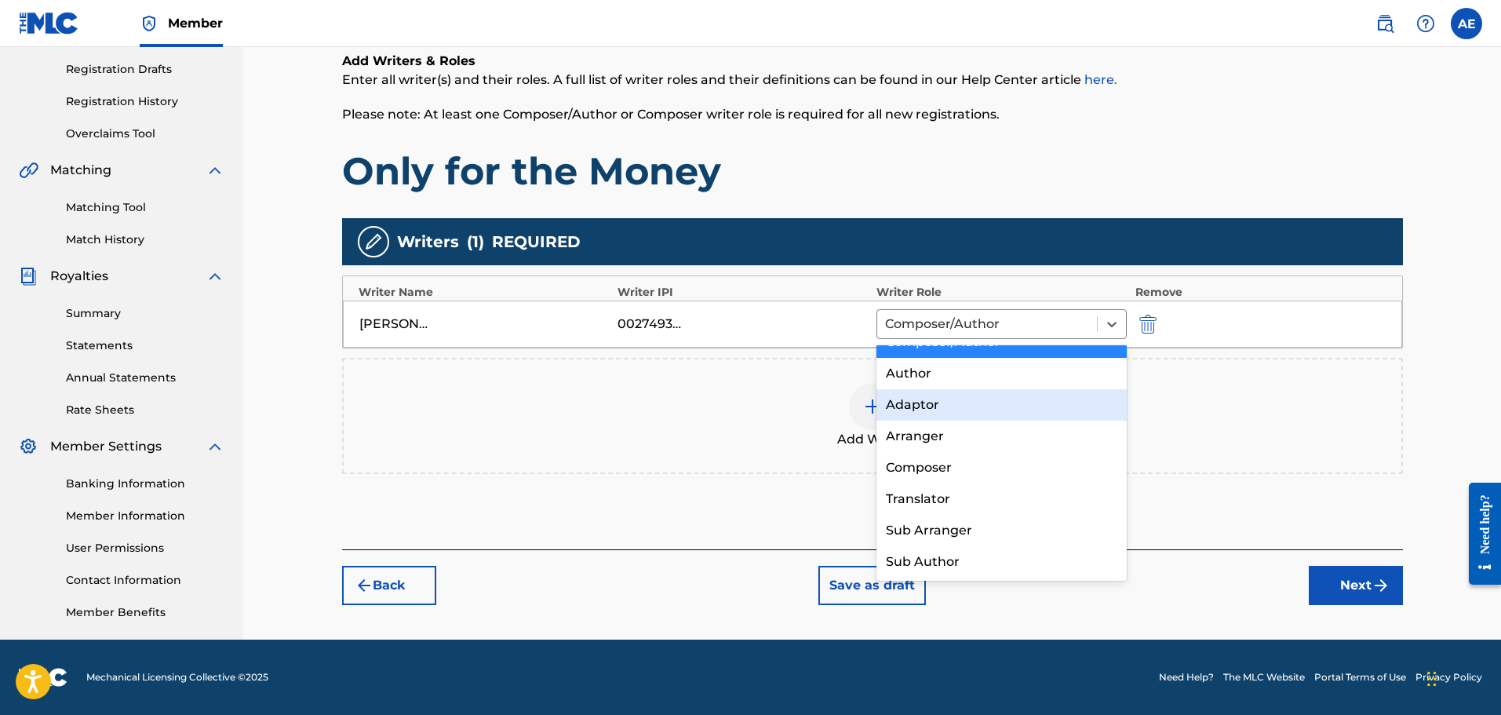
scroll to position [0, 0]
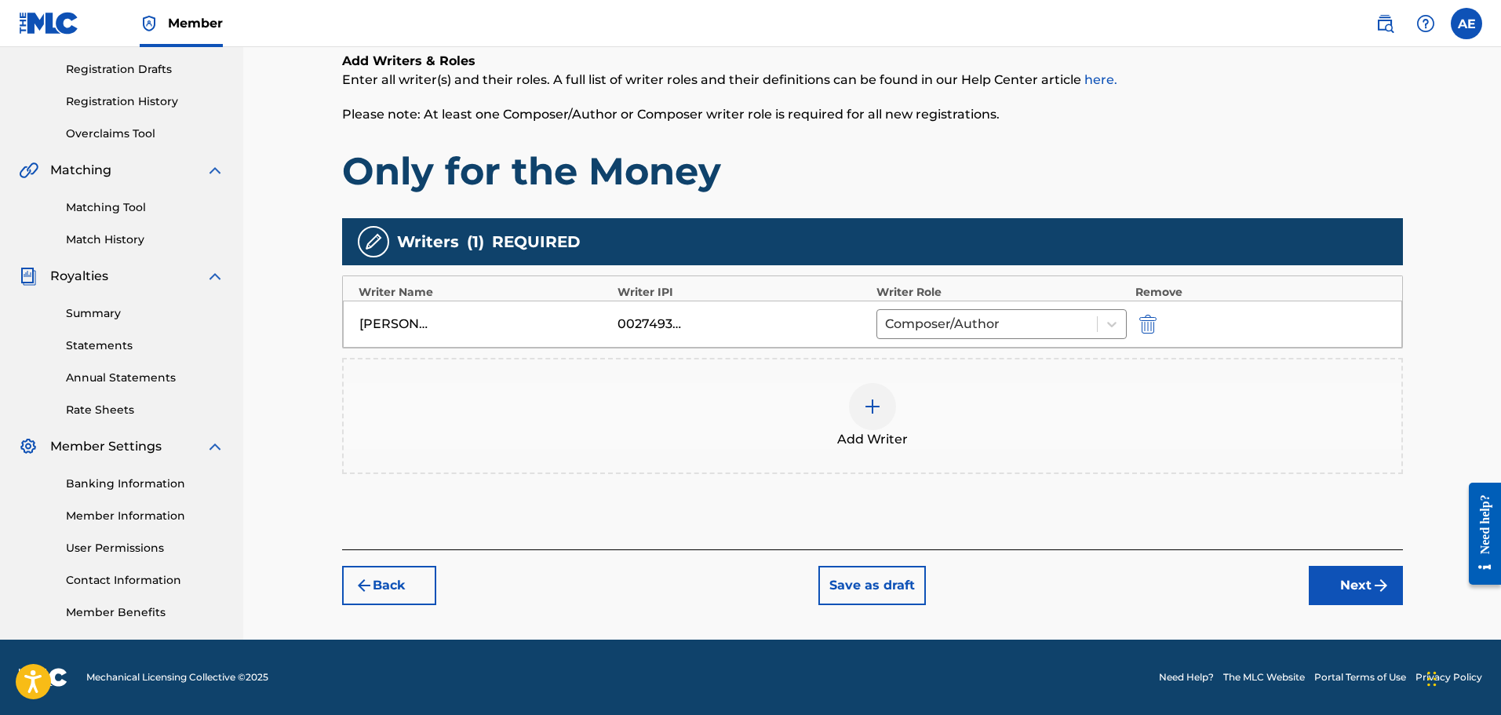
click at [1456, 392] on div "Register Work Search Enter Work Details Add Writers Add Publishers & Shares Add…" at bounding box center [872, 214] width 1258 height 851
click at [1339, 585] on button "Next" at bounding box center [1356, 585] width 94 height 39
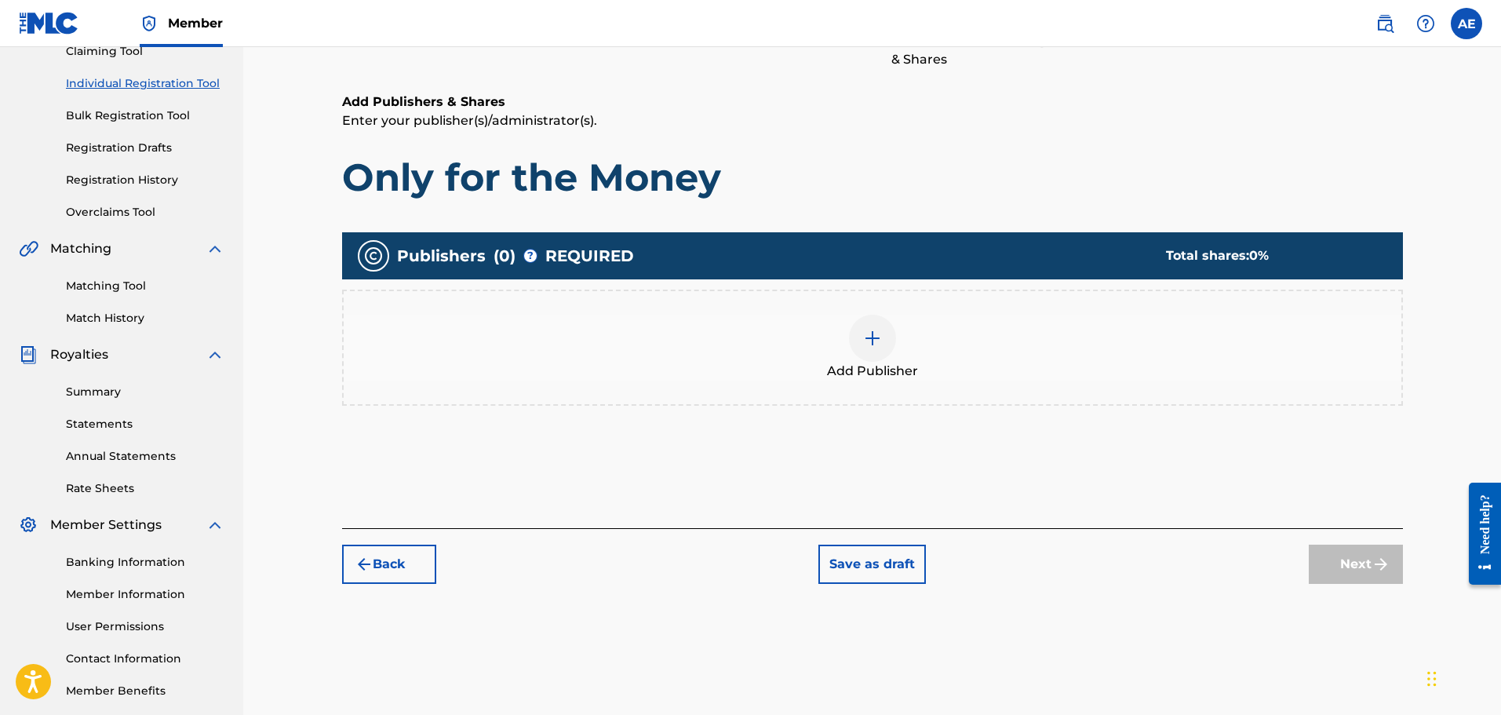
scroll to position [71, 0]
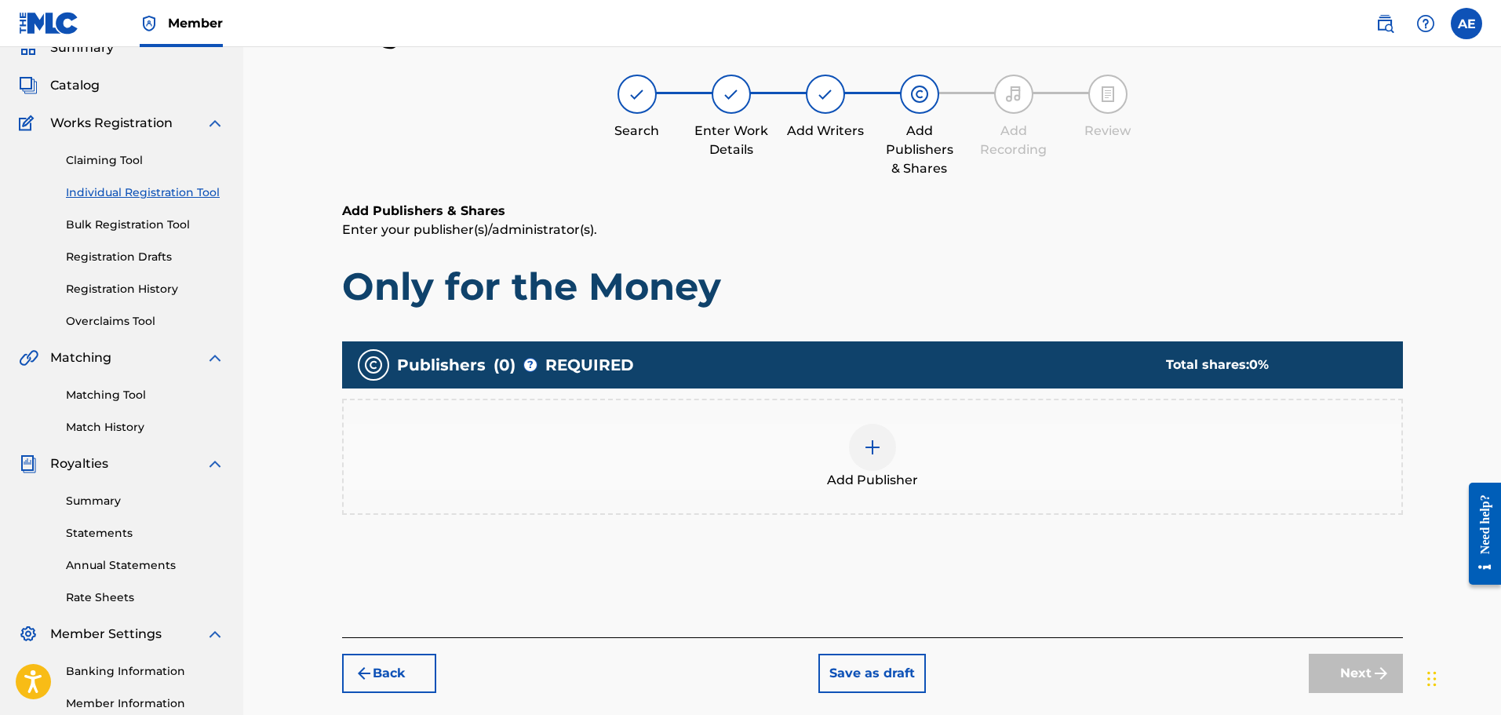
click at [877, 445] on img at bounding box center [872, 447] width 19 height 19
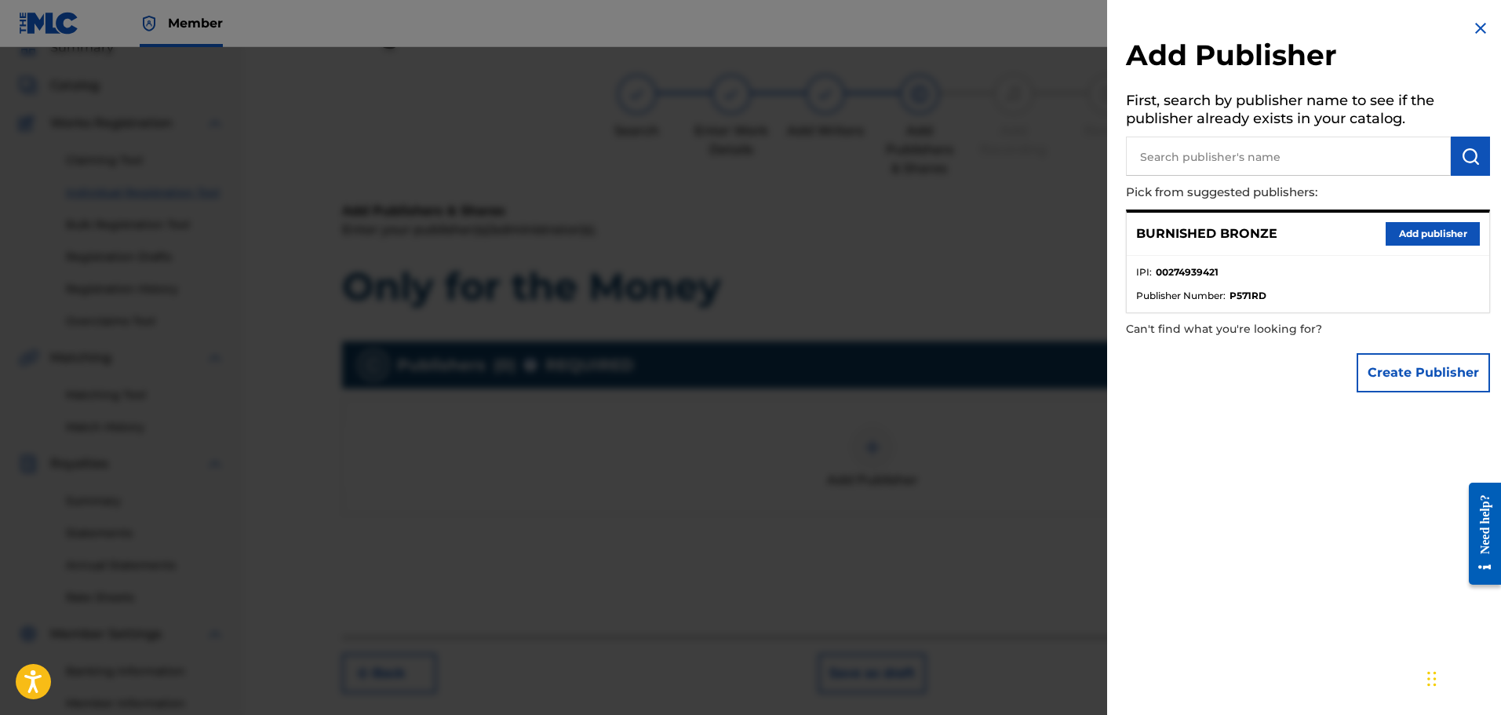
click at [1403, 231] on button "Add publisher" at bounding box center [1433, 234] width 94 height 24
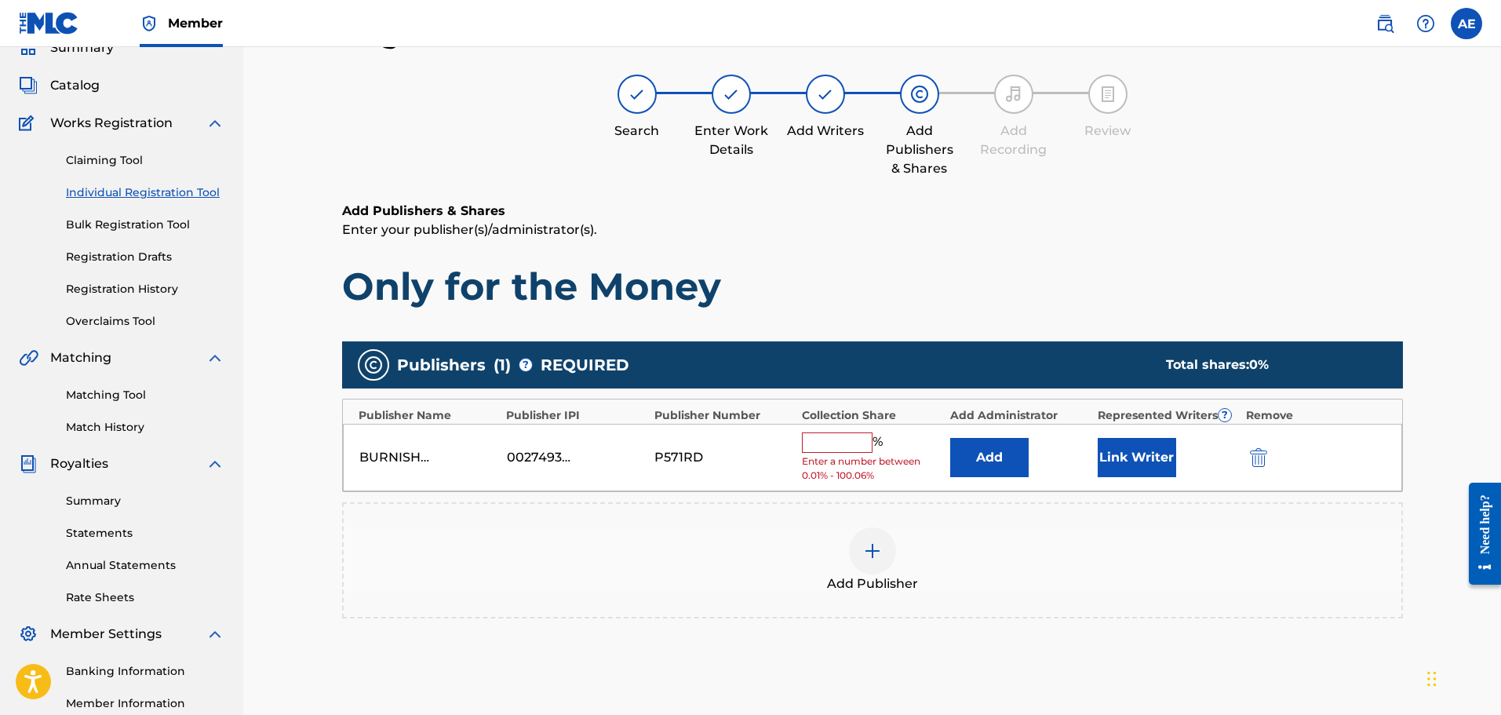
click at [856, 442] on input "text" at bounding box center [837, 442] width 71 height 20
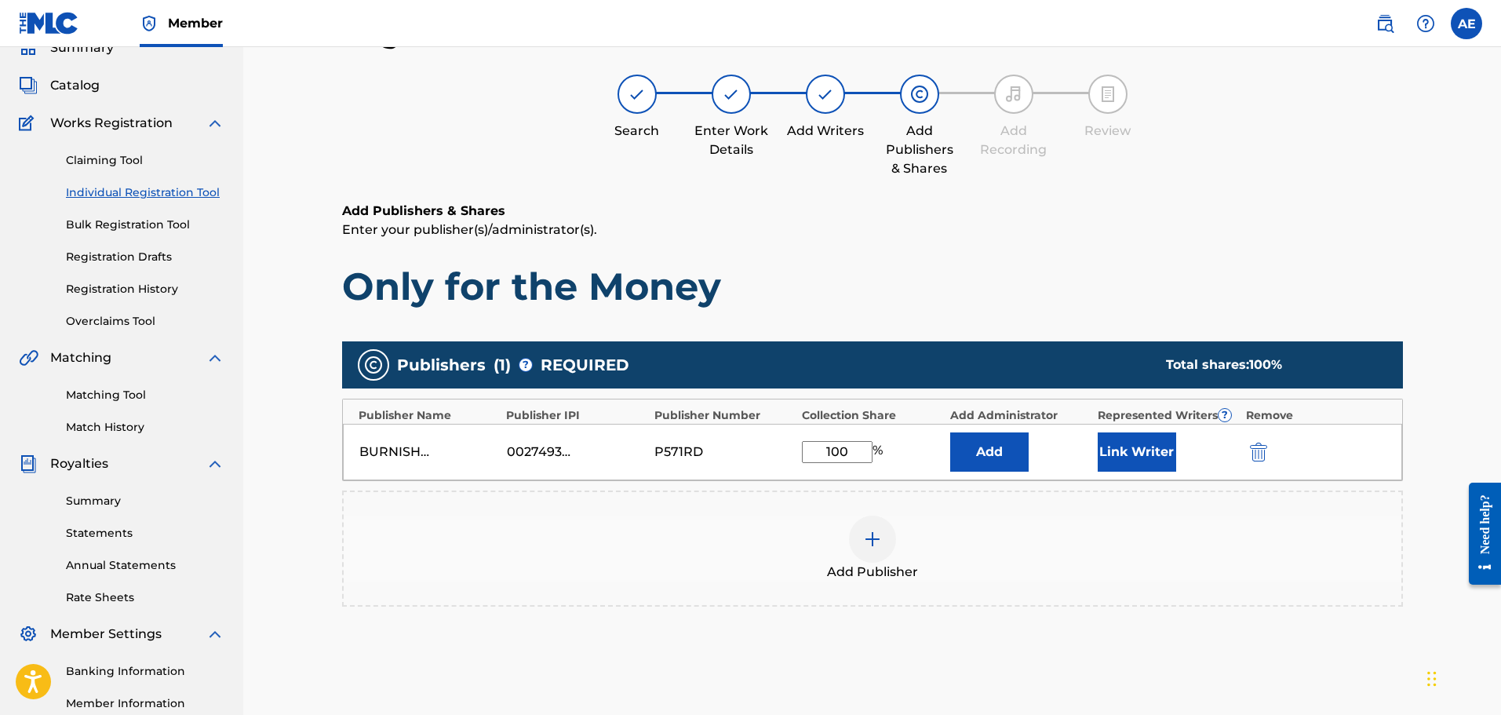
type input "100"
click at [737, 534] on div "Add Publisher" at bounding box center [873, 548] width 1058 height 66
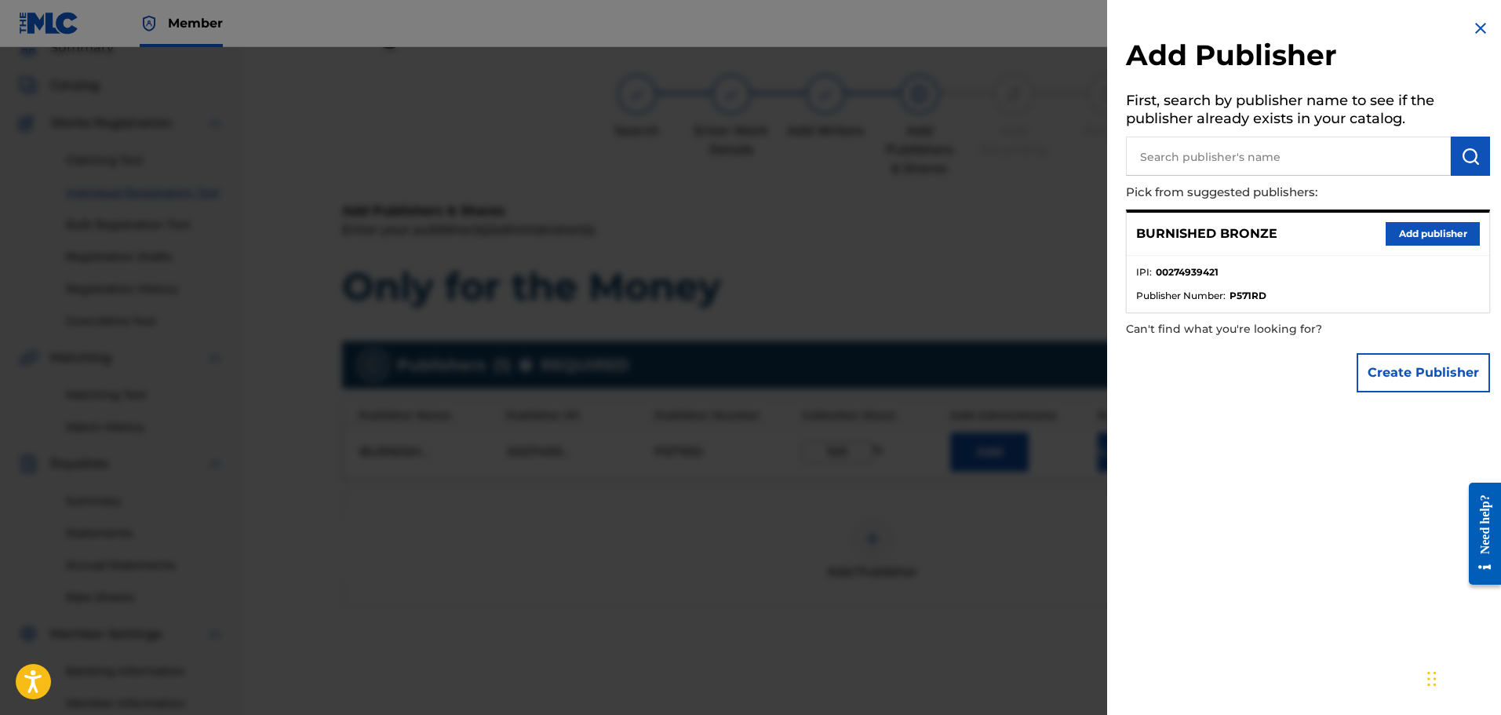
click at [1474, 31] on img at bounding box center [1480, 28] width 19 height 19
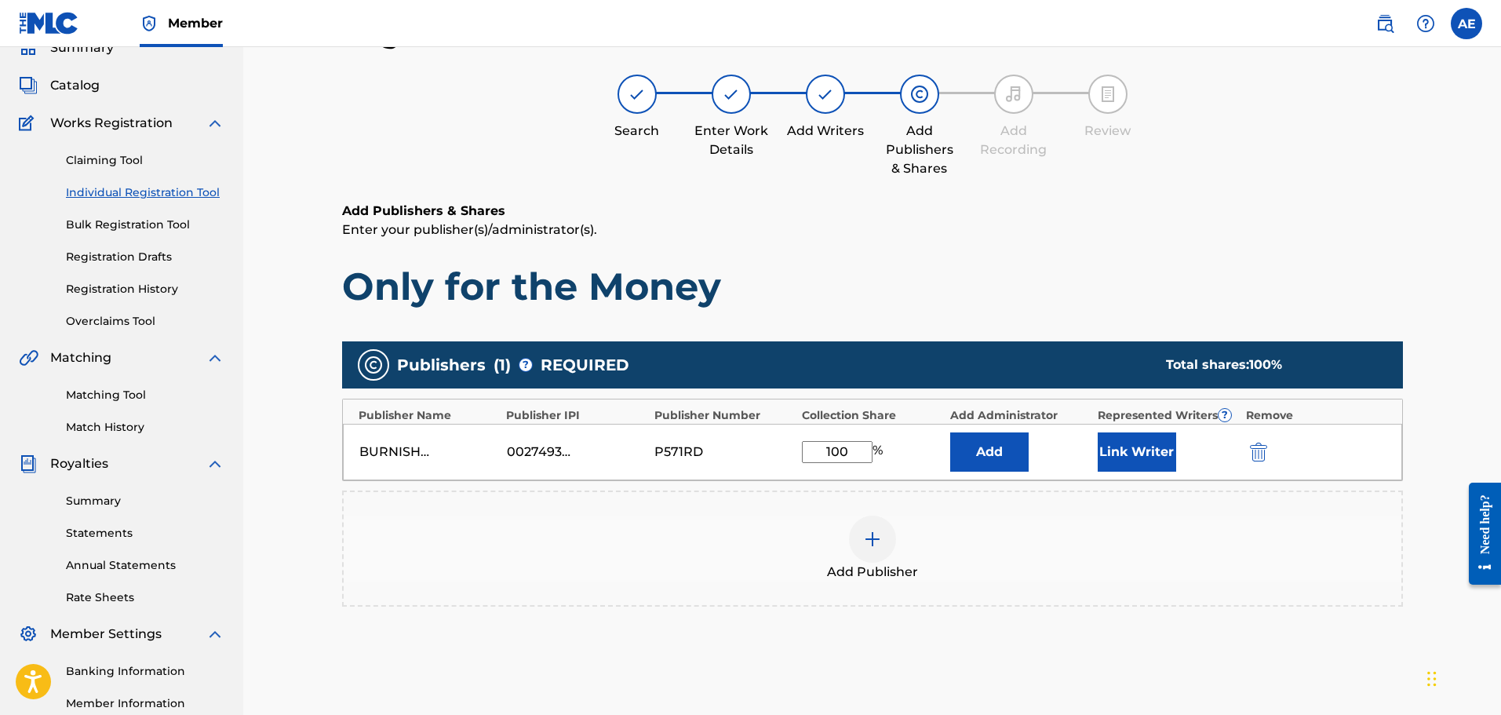
click at [1149, 451] on button "Link Writer" at bounding box center [1137, 451] width 78 height 39
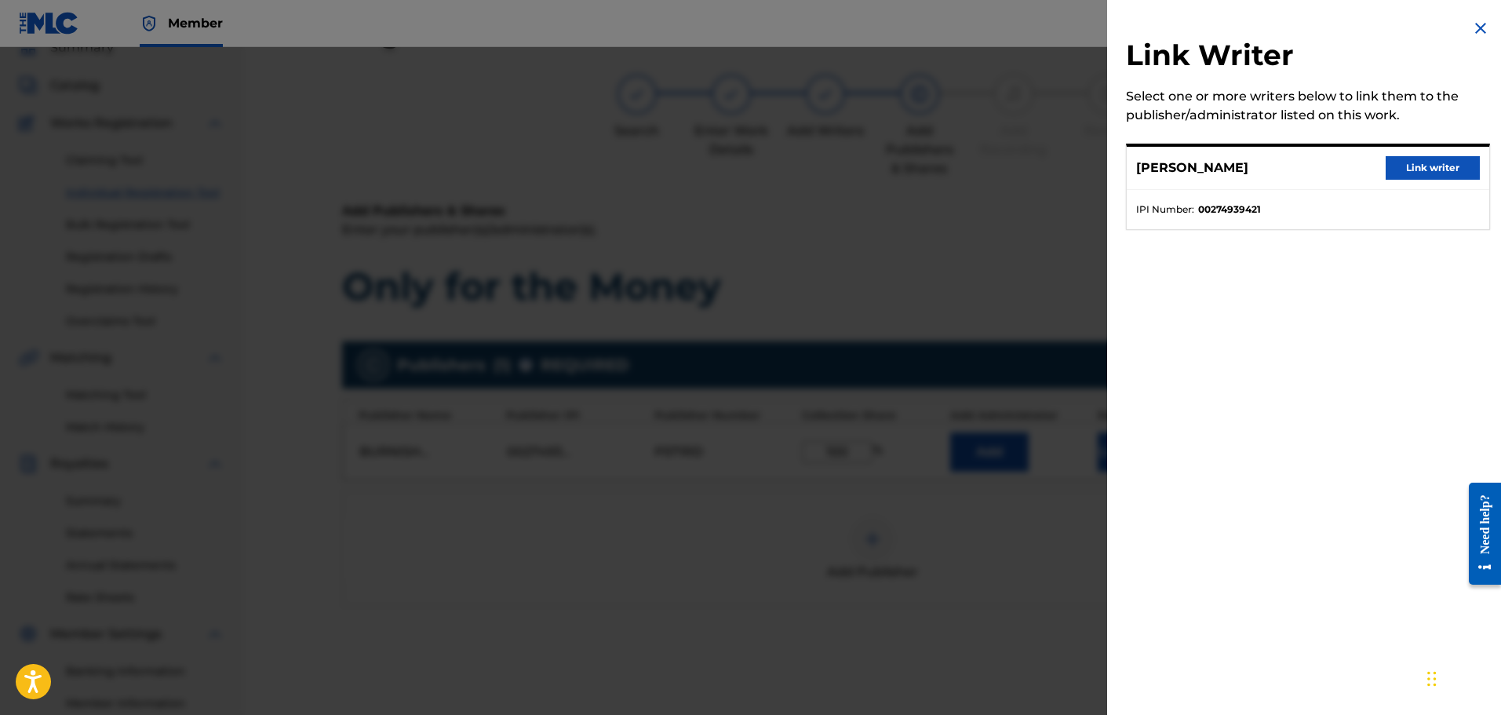
click at [1404, 166] on button "Link writer" at bounding box center [1433, 168] width 94 height 24
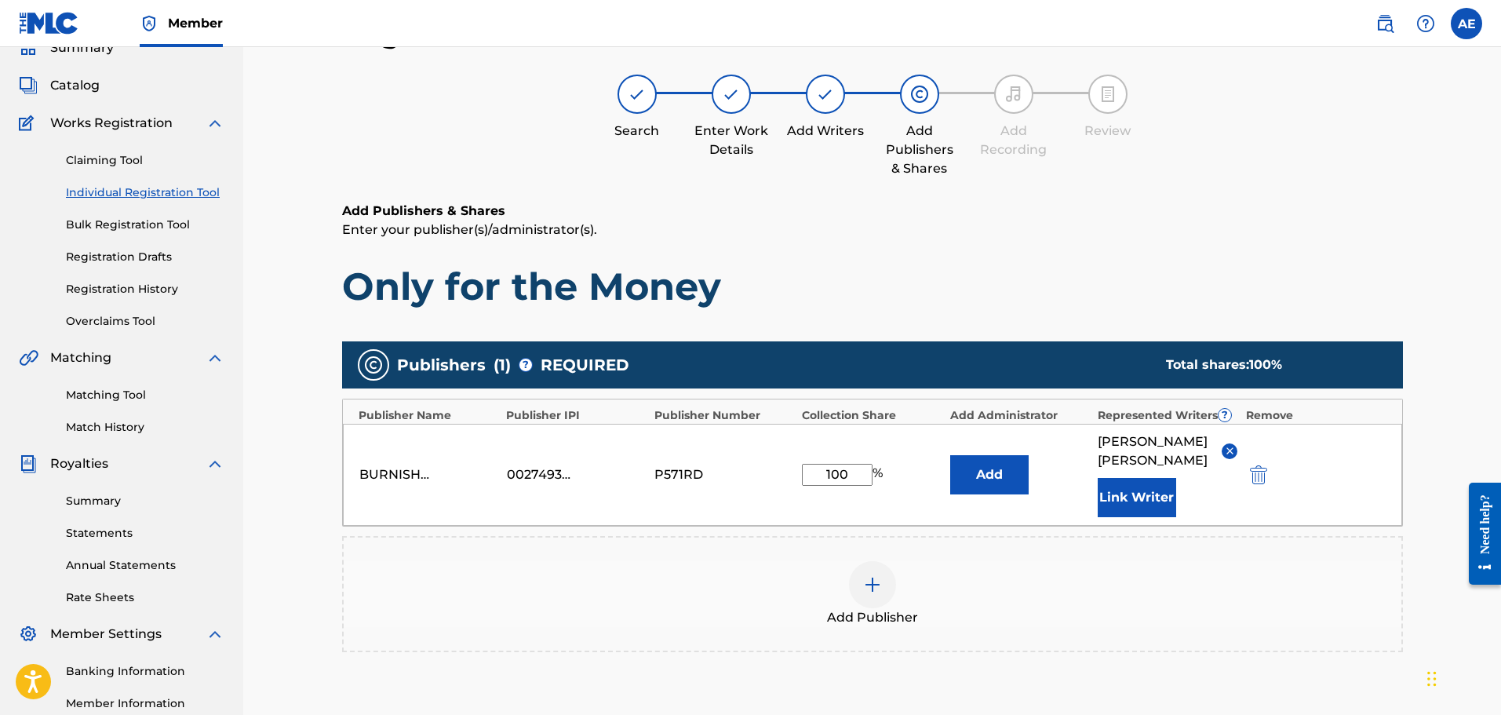
click at [1004, 475] on button "Add" at bounding box center [989, 474] width 78 height 39
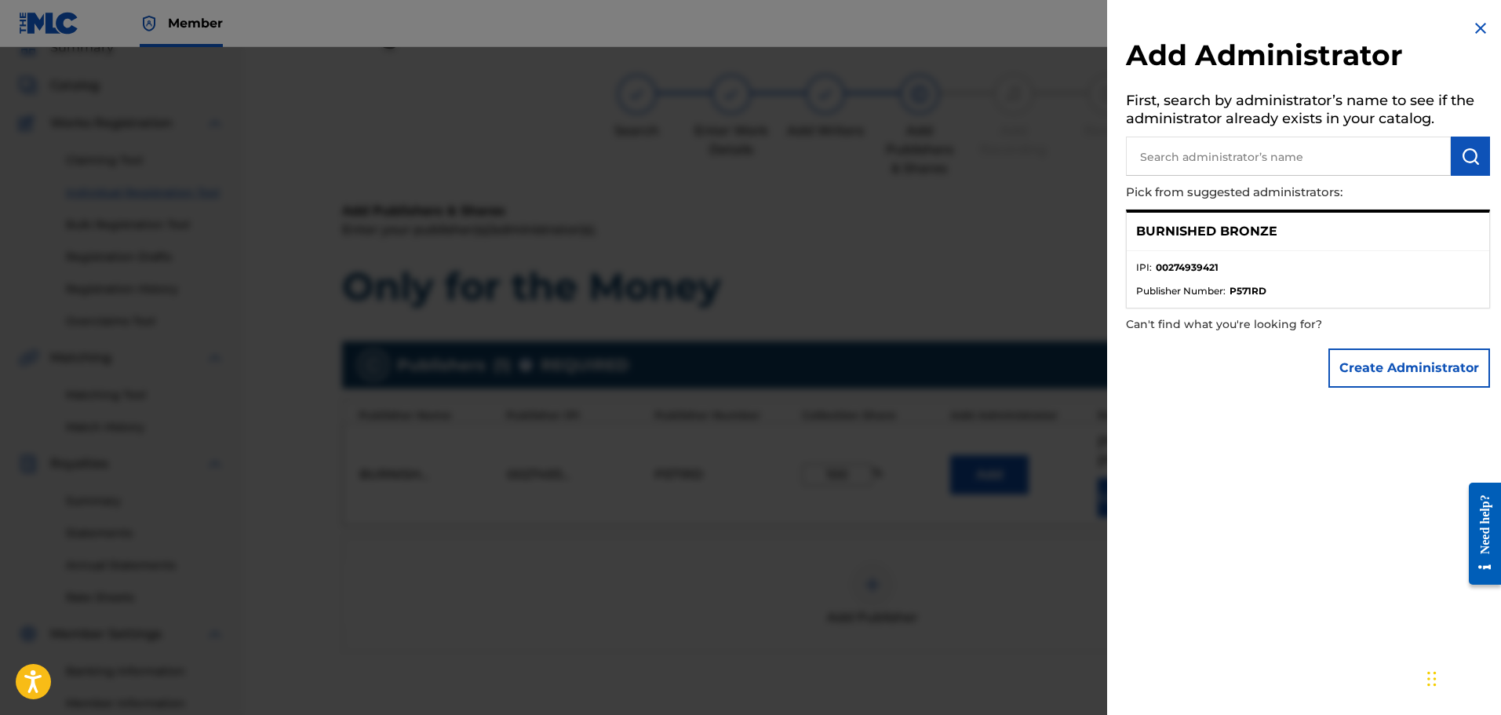
click at [1281, 280] on li "IPI : 00274939421" at bounding box center [1308, 272] width 344 height 24
click at [1262, 251] on ul "IPI : 00274939421 Publisher Number : P571RD" at bounding box center [1308, 279] width 362 height 56
click at [1397, 372] on button "Create Administrator" at bounding box center [1409, 367] width 162 height 39
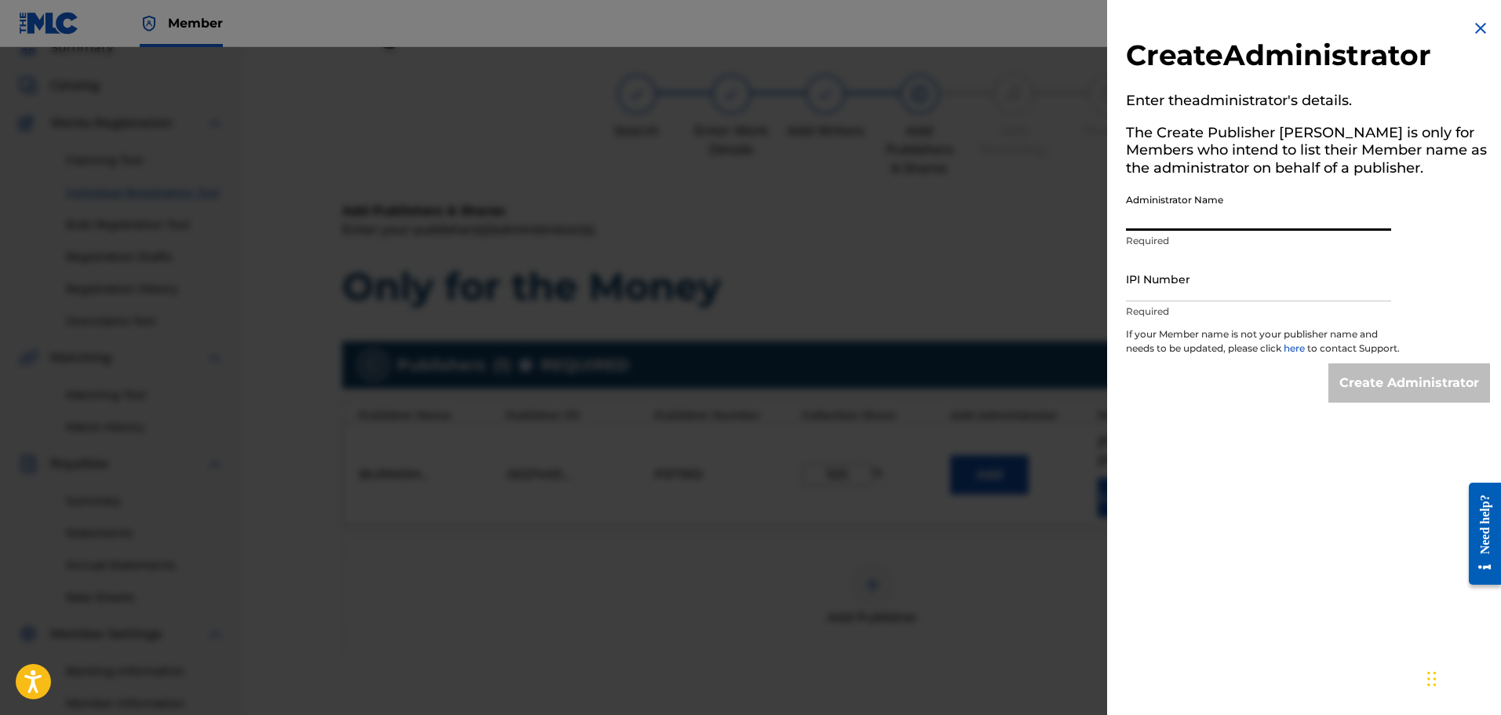
click at [1225, 213] on input "Administrator Name" at bounding box center [1258, 208] width 265 height 45
type input "[PERSON_NAME]"
click at [1471, 29] on img at bounding box center [1480, 28] width 19 height 19
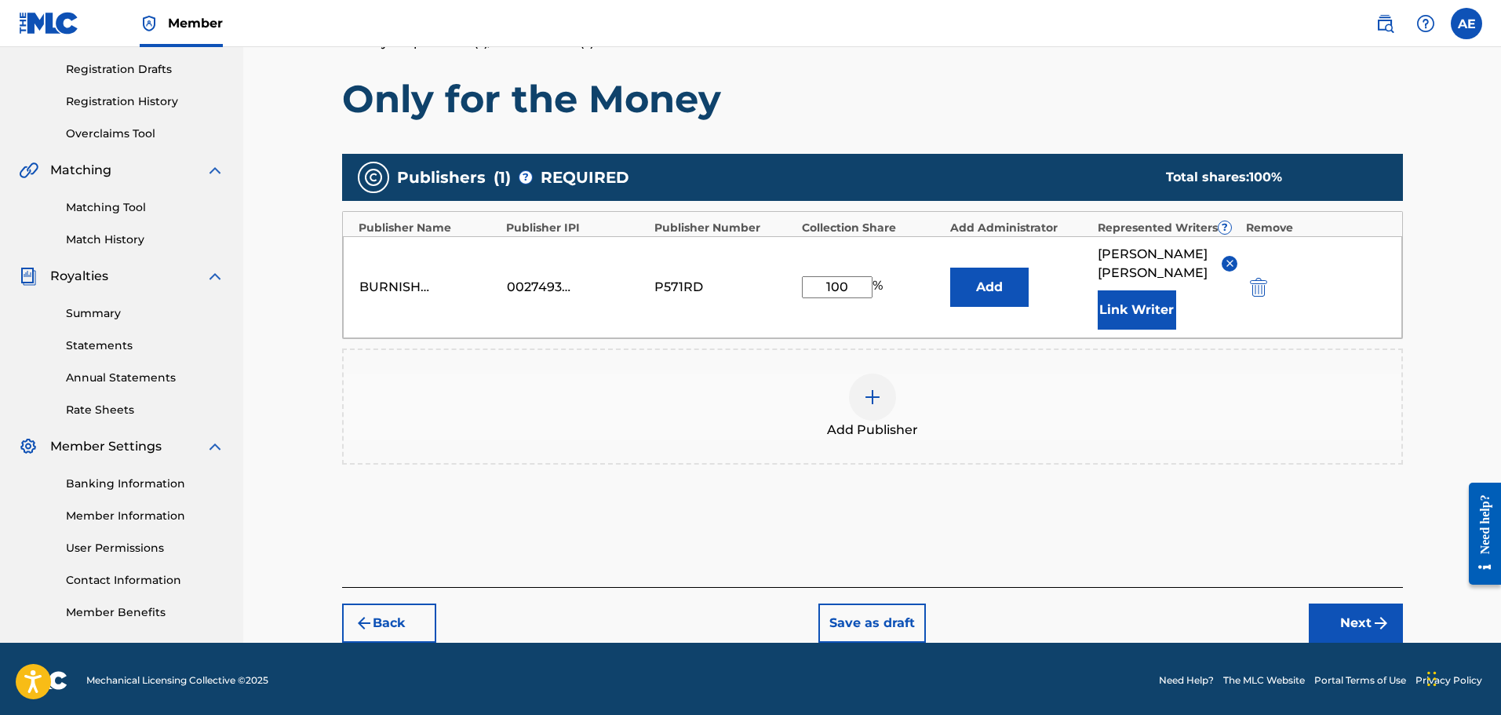
scroll to position [261, 0]
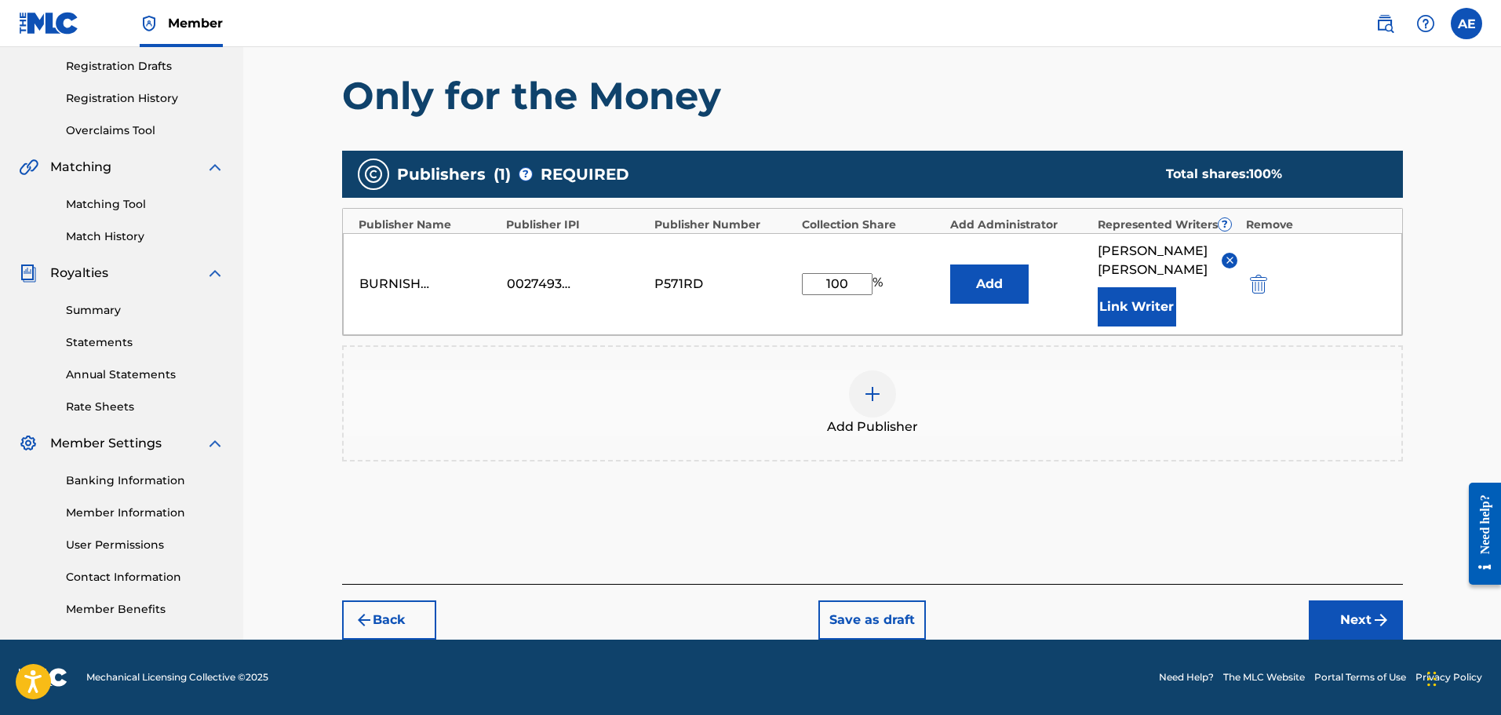
click at [1350, 617] on button "Next" at bounding box center [1356, 619] width 94 height 39
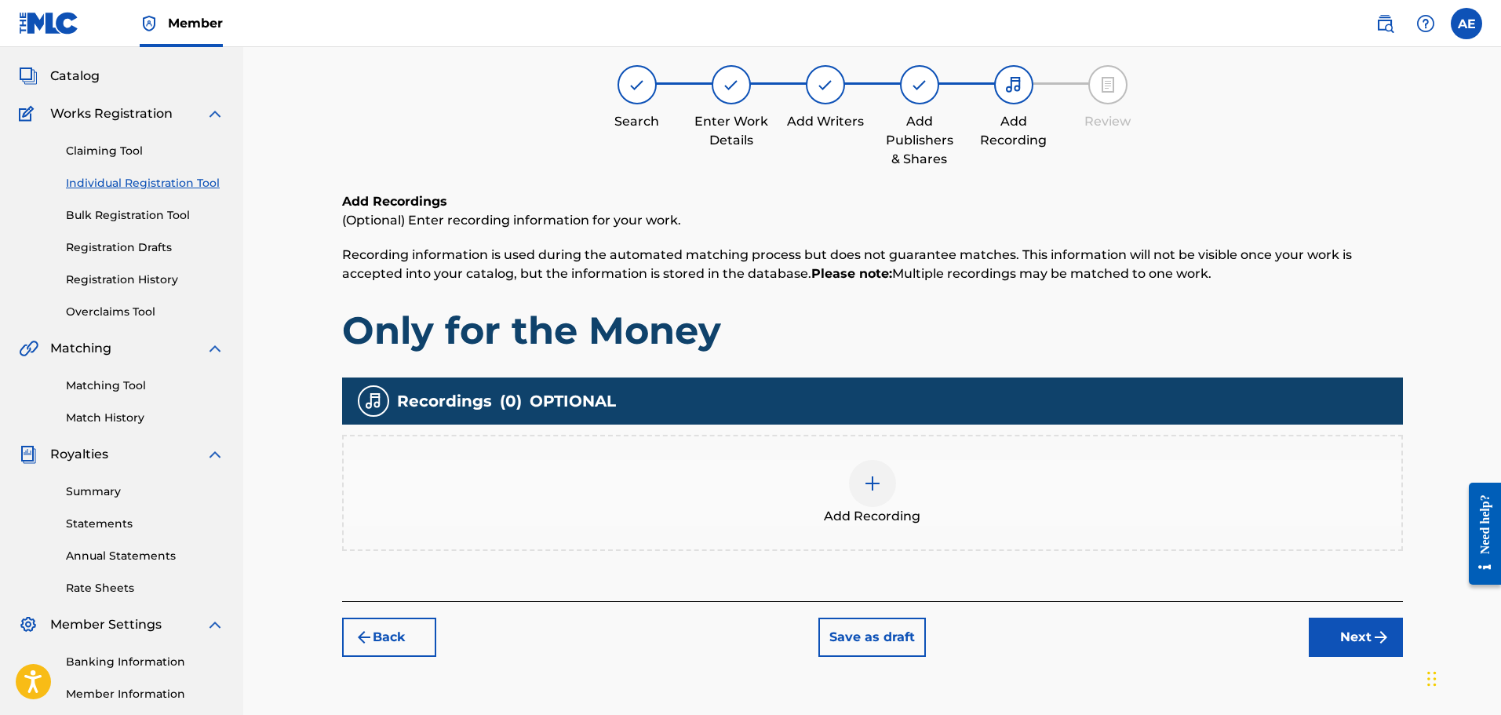
scroll to position [71, 0]
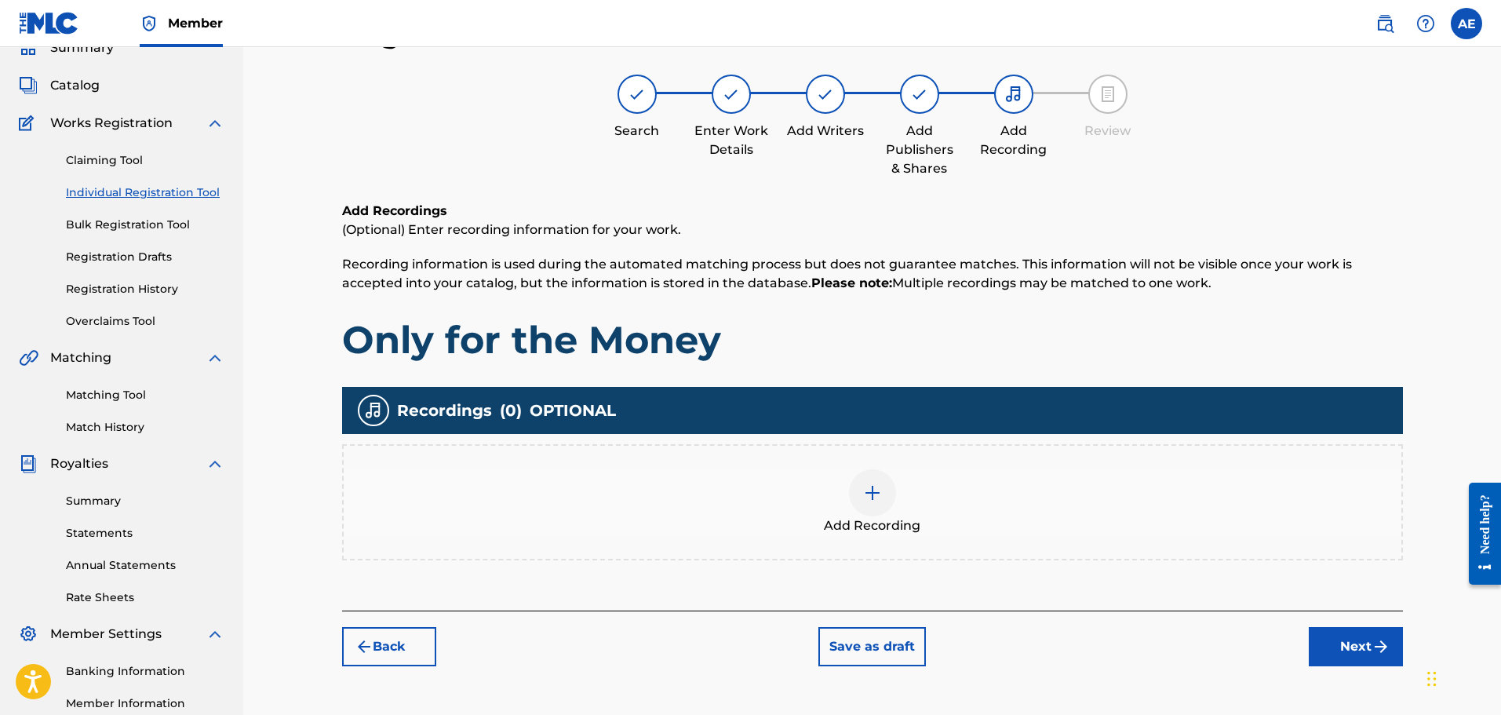
click at [872, 499] on img at bounding box center [872, 492] width 19 height 19
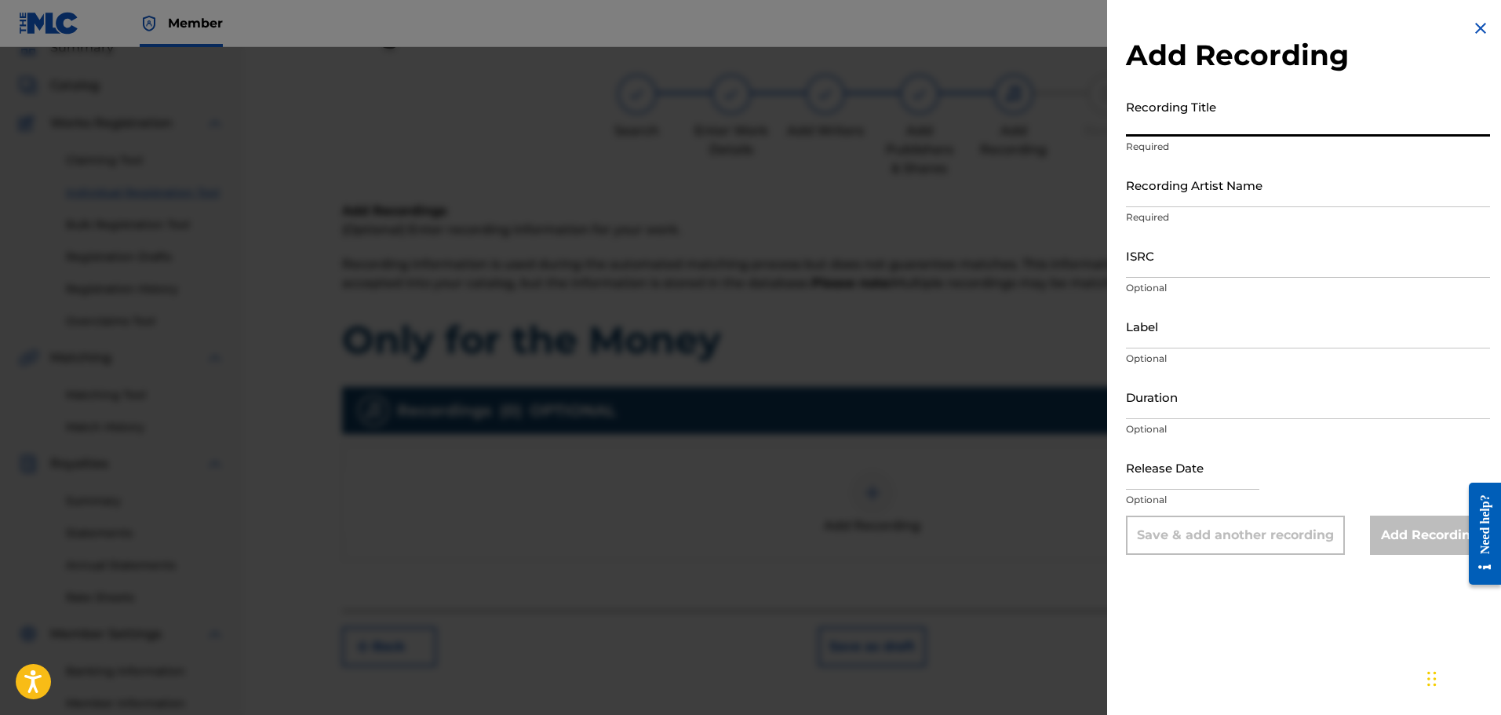
click at [1168, 122] on input "Recording Title" at bounding box center [1308, 114] width 364 height 45
type input "Only for the Money"
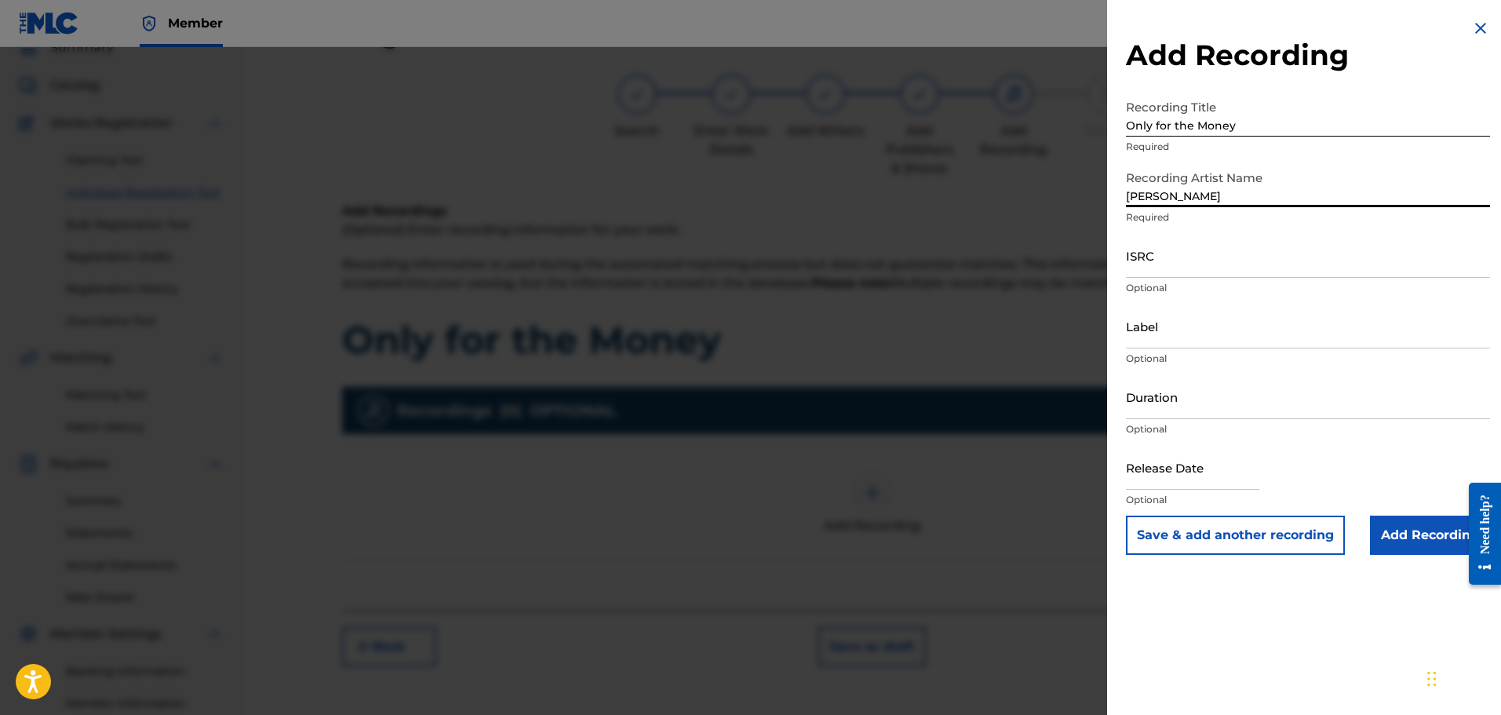
type input "[PERSON_NAME]"
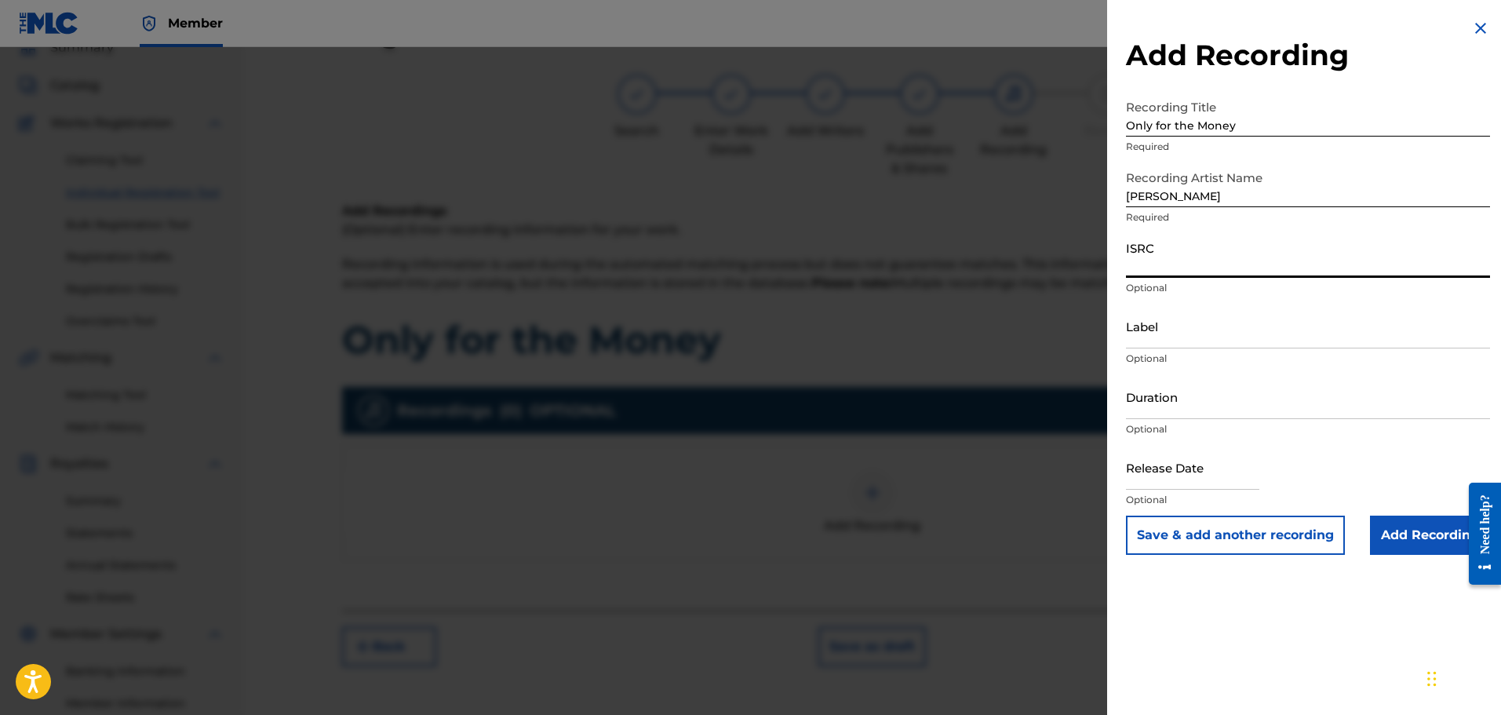
paste input "GX2CQ2500005"
type input "GX2CQ2500005"
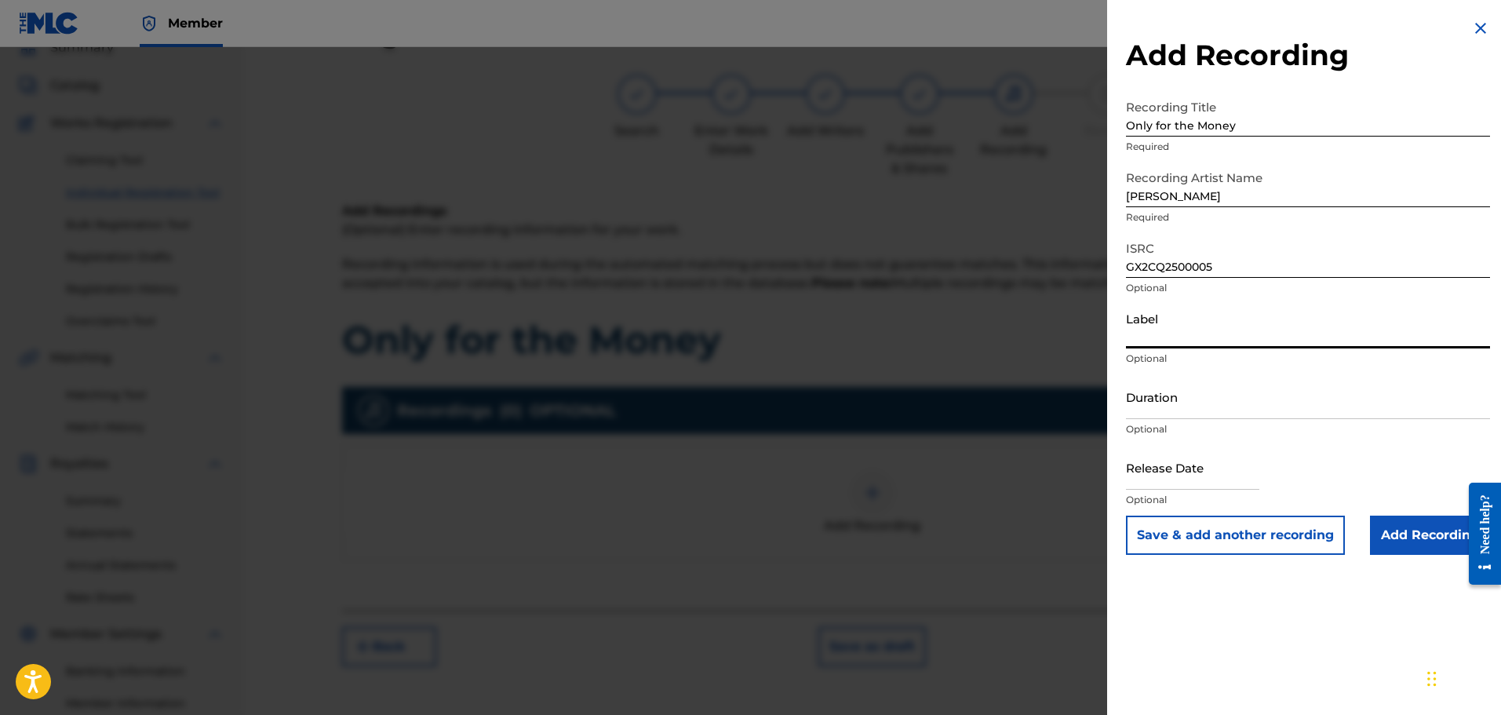
click at [1163, 332] on input "Label" at bounding box center [1308, 326] width 364 height 45
type input "Burnished Bronze"
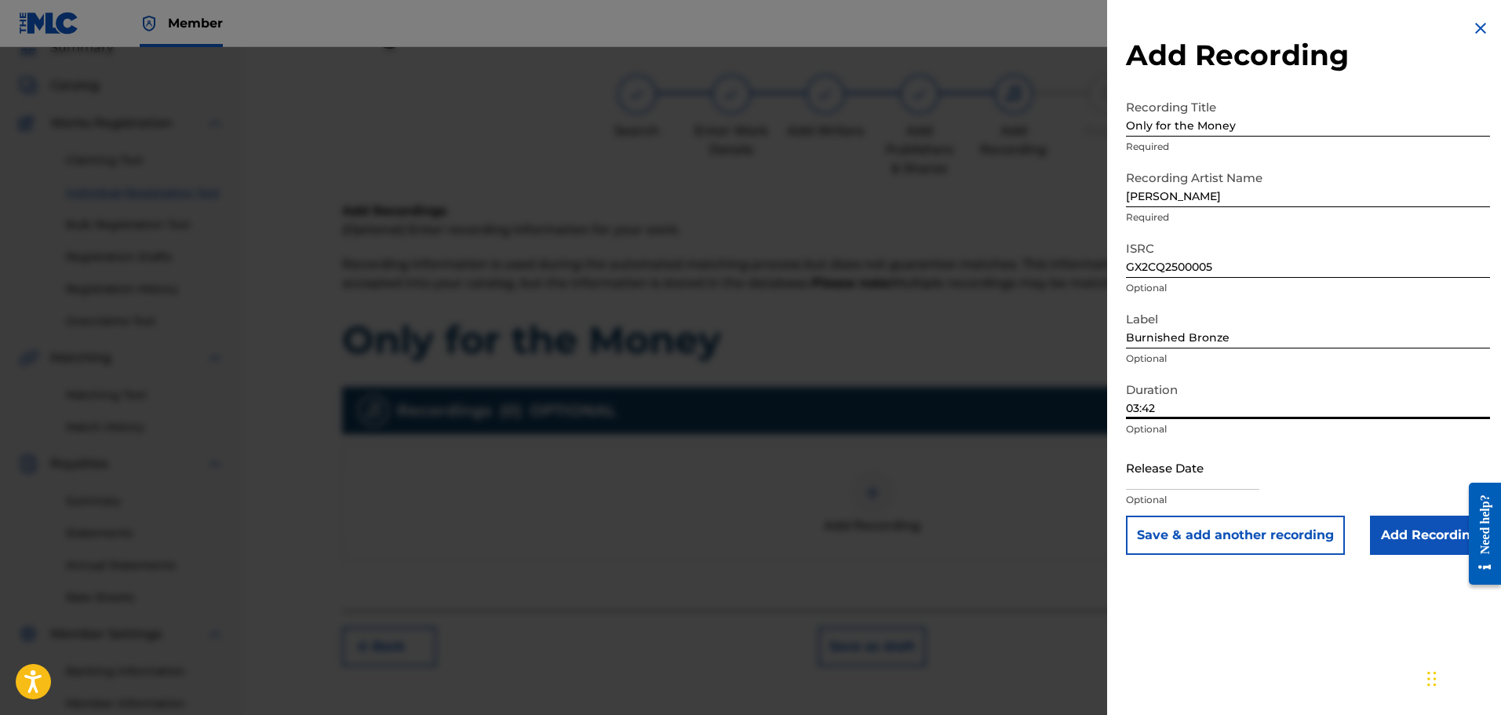
type input "03:42"
click at [1160, 482] on input "text" at bounding box center [1192, 467] width 133 height 45
select select "7"
select select "2025"
click at [1288, 455] on div "Release Date Optional" at bounding box center [1308, 480] width 364 height 71
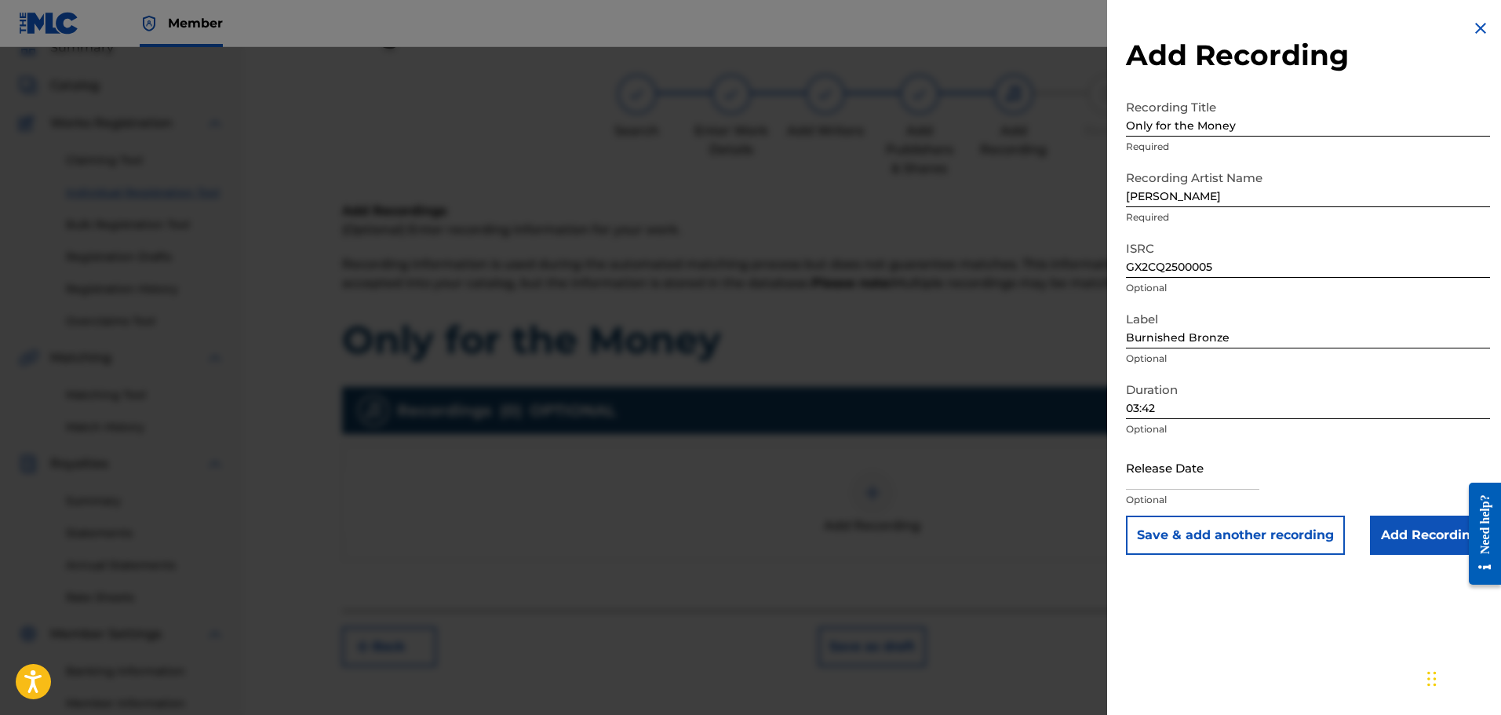
click at [1388, 534] on input "Add Recording" at bounding box center [1430, 534] width 120 height 39
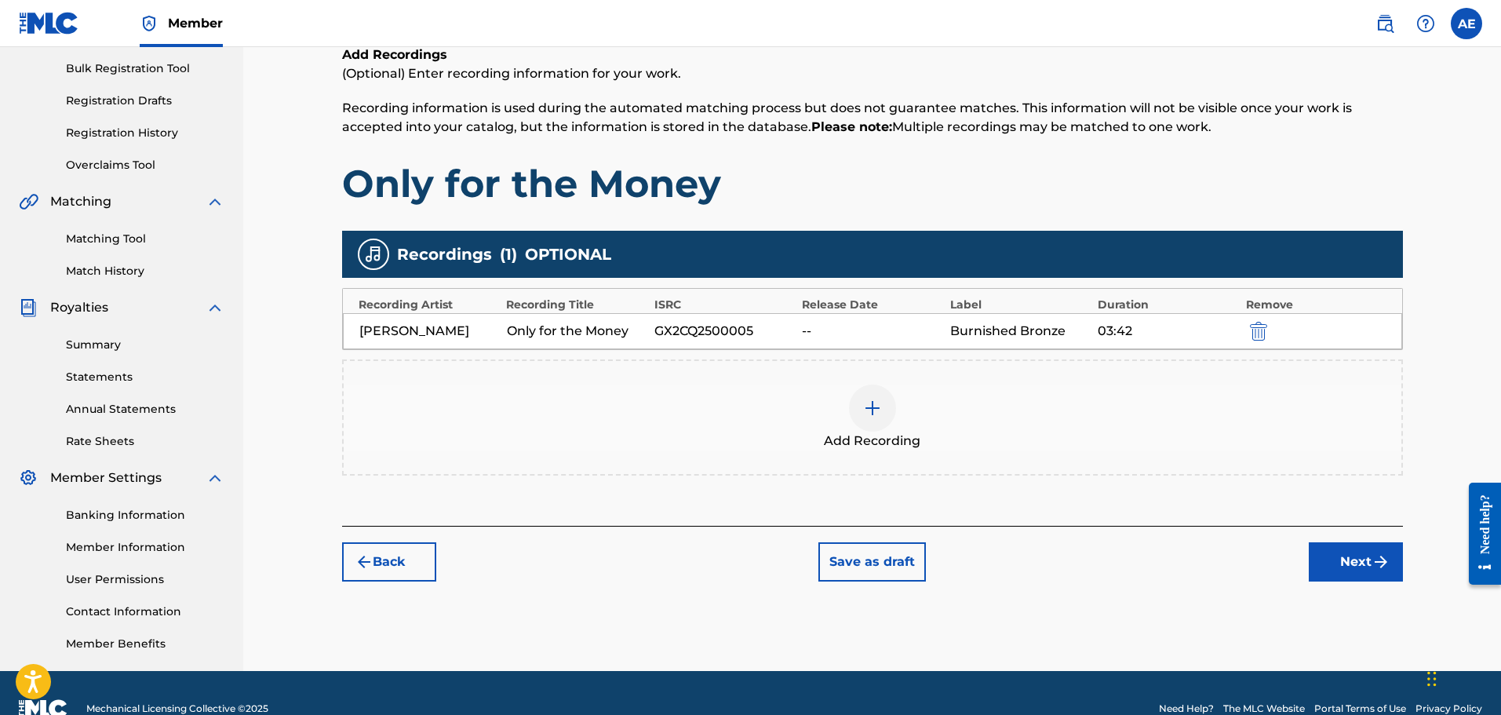
scroll to position [228, 0]
click at [1339, 562] on button "Next" at bounding box center [1356, 560] width 94 height 39
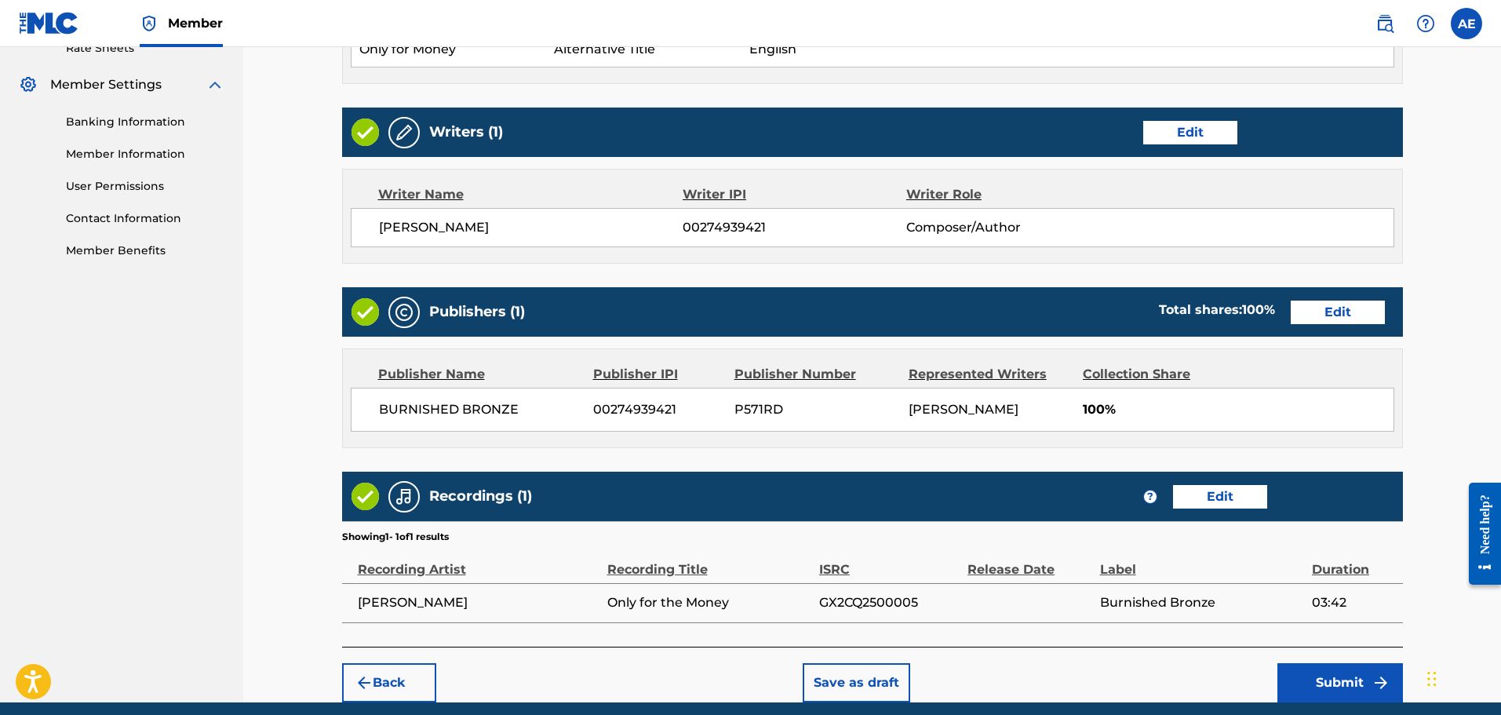
scroll to position [683, 0]
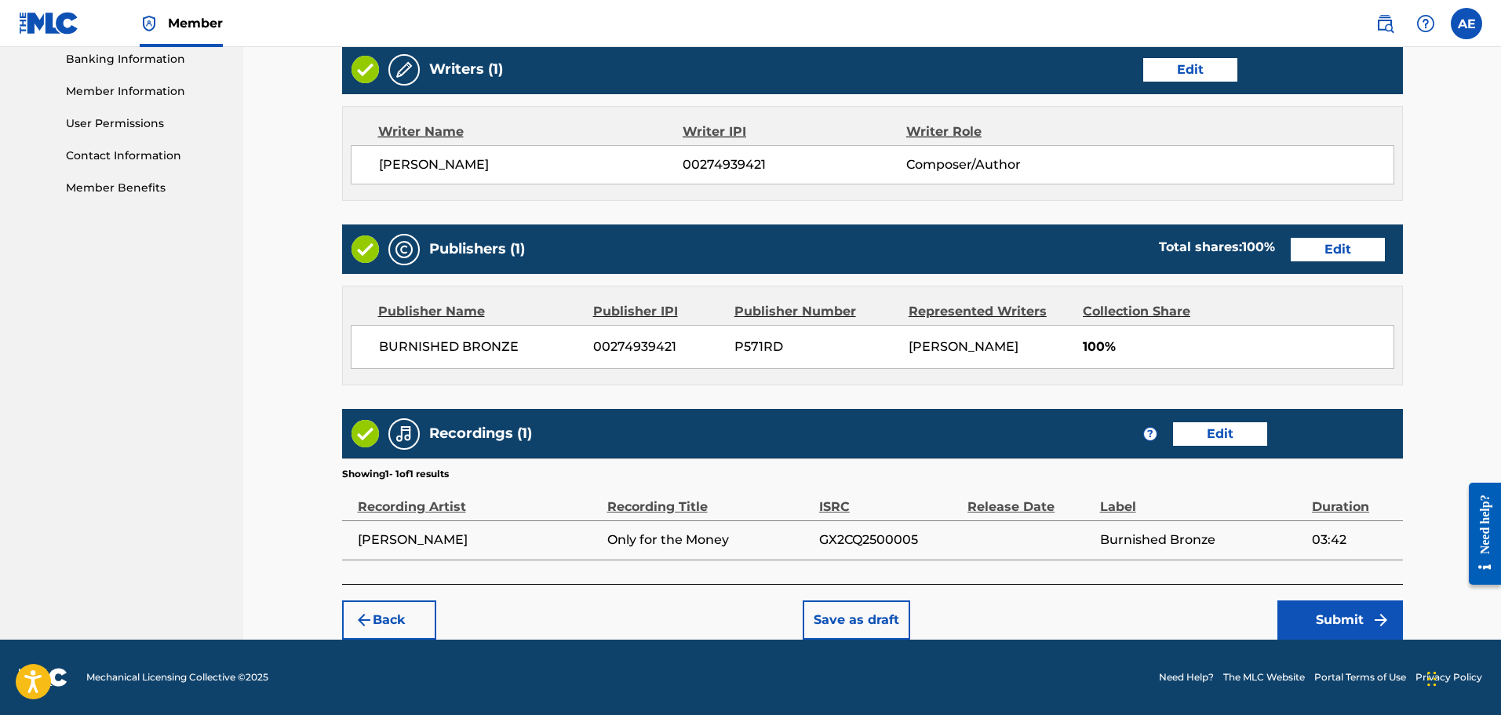
click at [1319, 616] on button "Submit" at bounding box center [1340, 619] width 126 height 39
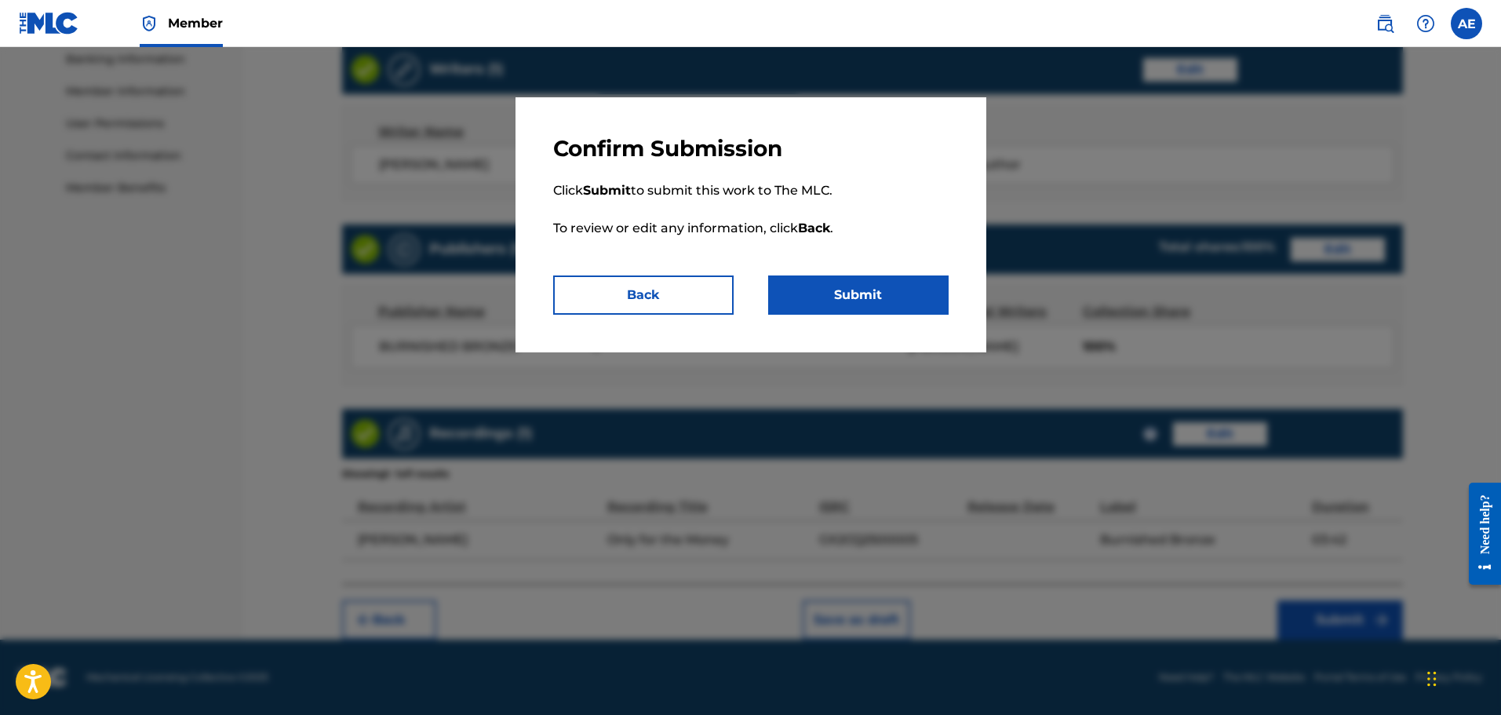
click at [869, 302] on button "Submit" at bounding box center [858, 294] width 180 height 39
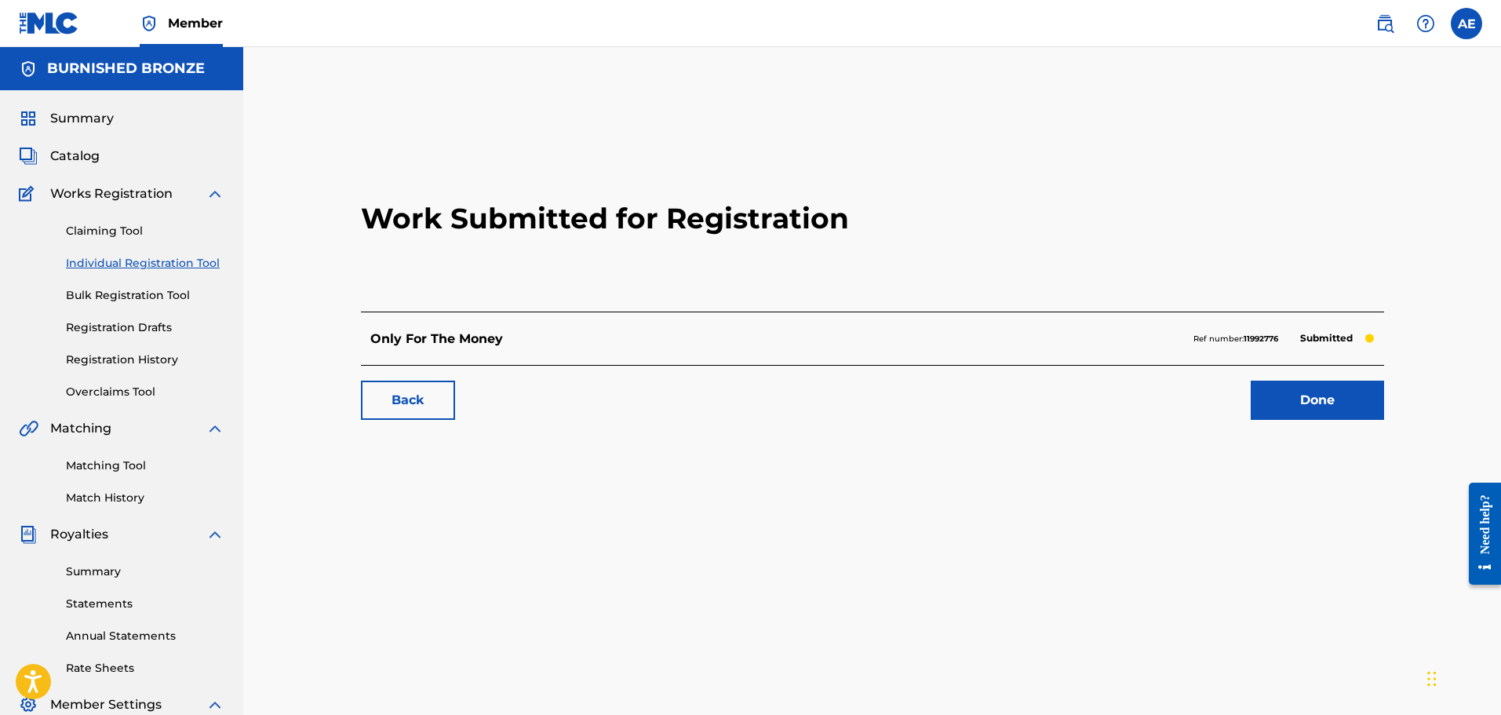
click at [1292, 394] on link "Done" at bounding box center [1317, 400] width 133 height 39
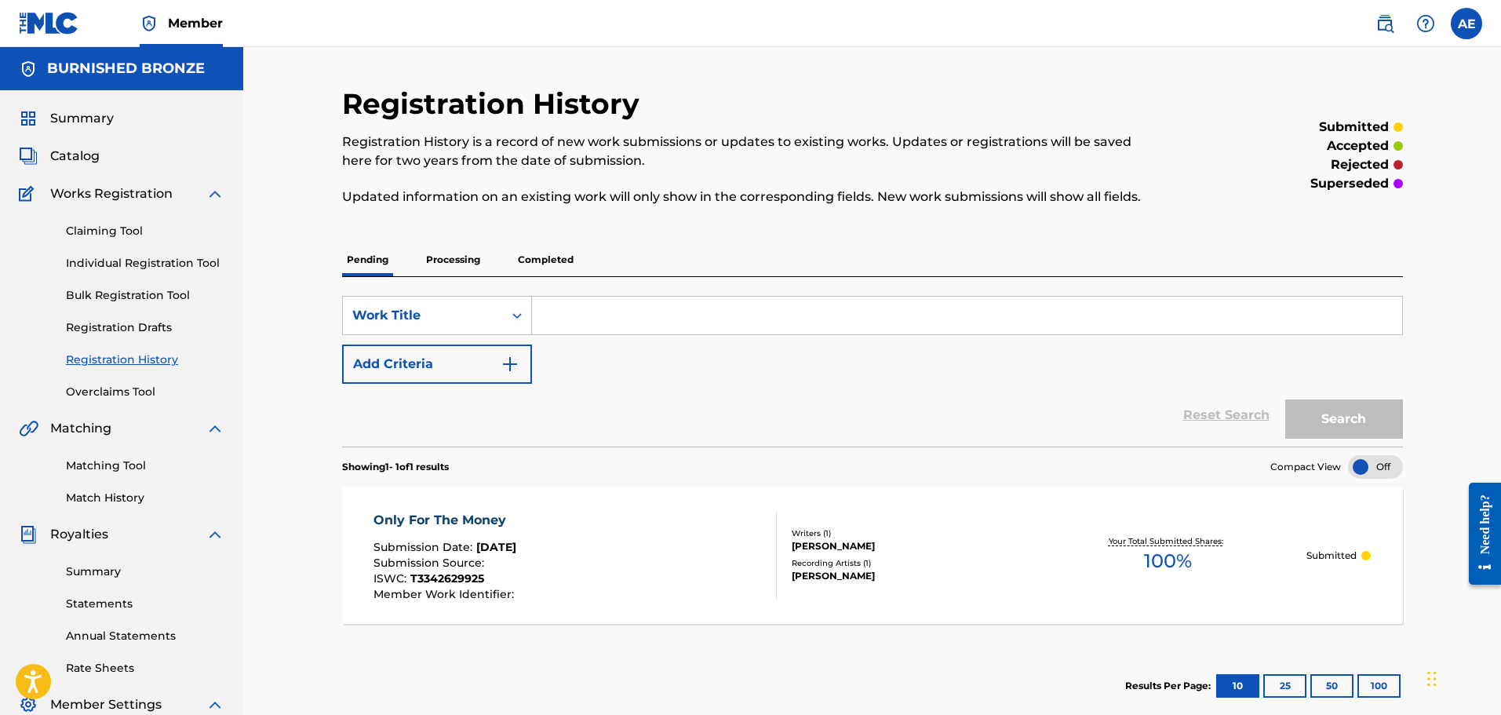
click at [1466, 26] on label at bounding box center [1466, 23] width 31 height 31
click at [1466, 24] on input "AE [PERSON_NAME] [EMAIL_ADDRESS][DOMAIN_NAME] Notification Preferences Profile …" at bounding box center [1466, 24] width 0 height 0
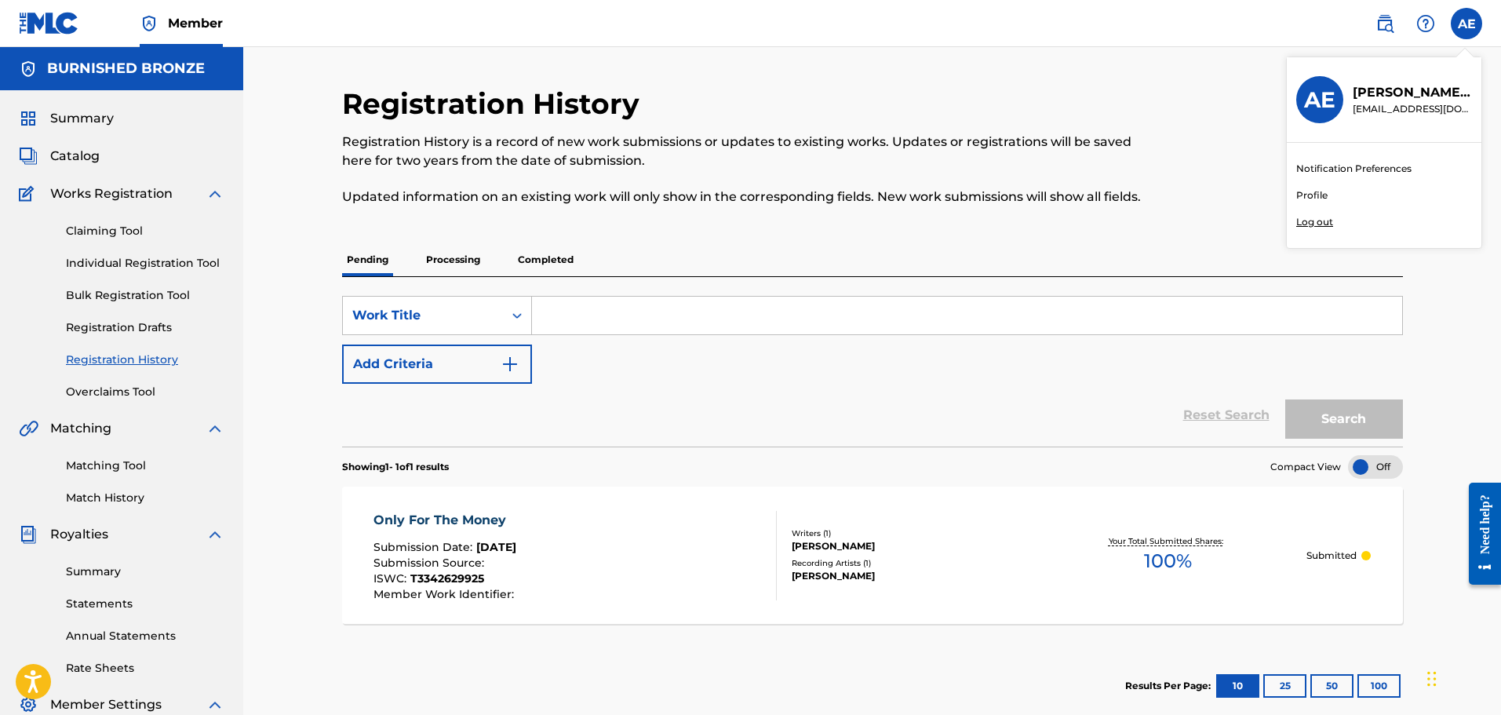
click at [1317, 223] on p "Log out" at bounding box center [1314, 222] width 37 height 14
click at [1466, 24] on input "AE [PERSON_NAME] [EMAIL_ADDRESS][DOMAIN_NAME] Notification Preferences Profile …" at bounding box center [1466, 24] width 0 height 0
